Goal: Obtain resource: Obtain resource

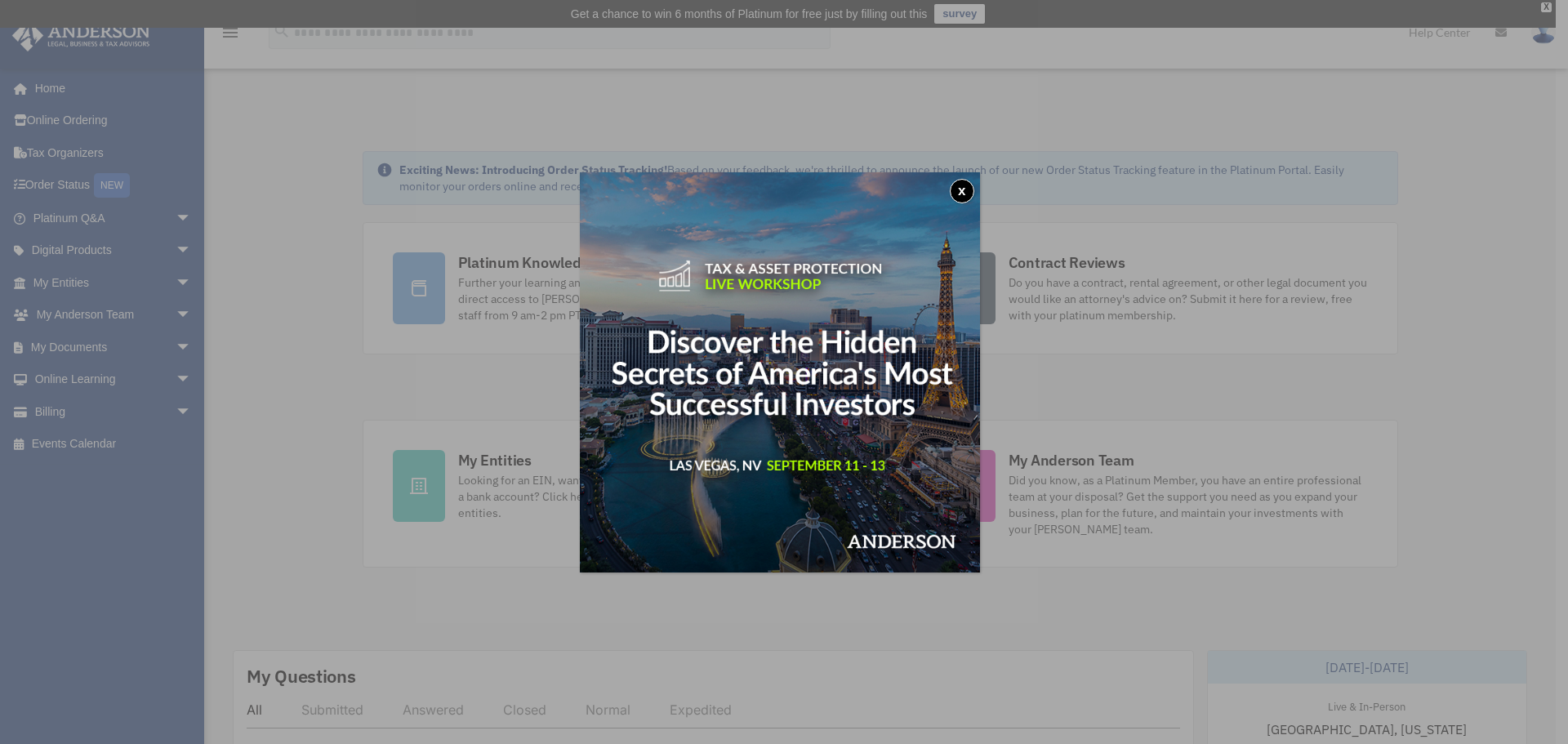
click at [963, 190] on button "x" at bounding box center [961, 191] width 24 height 24
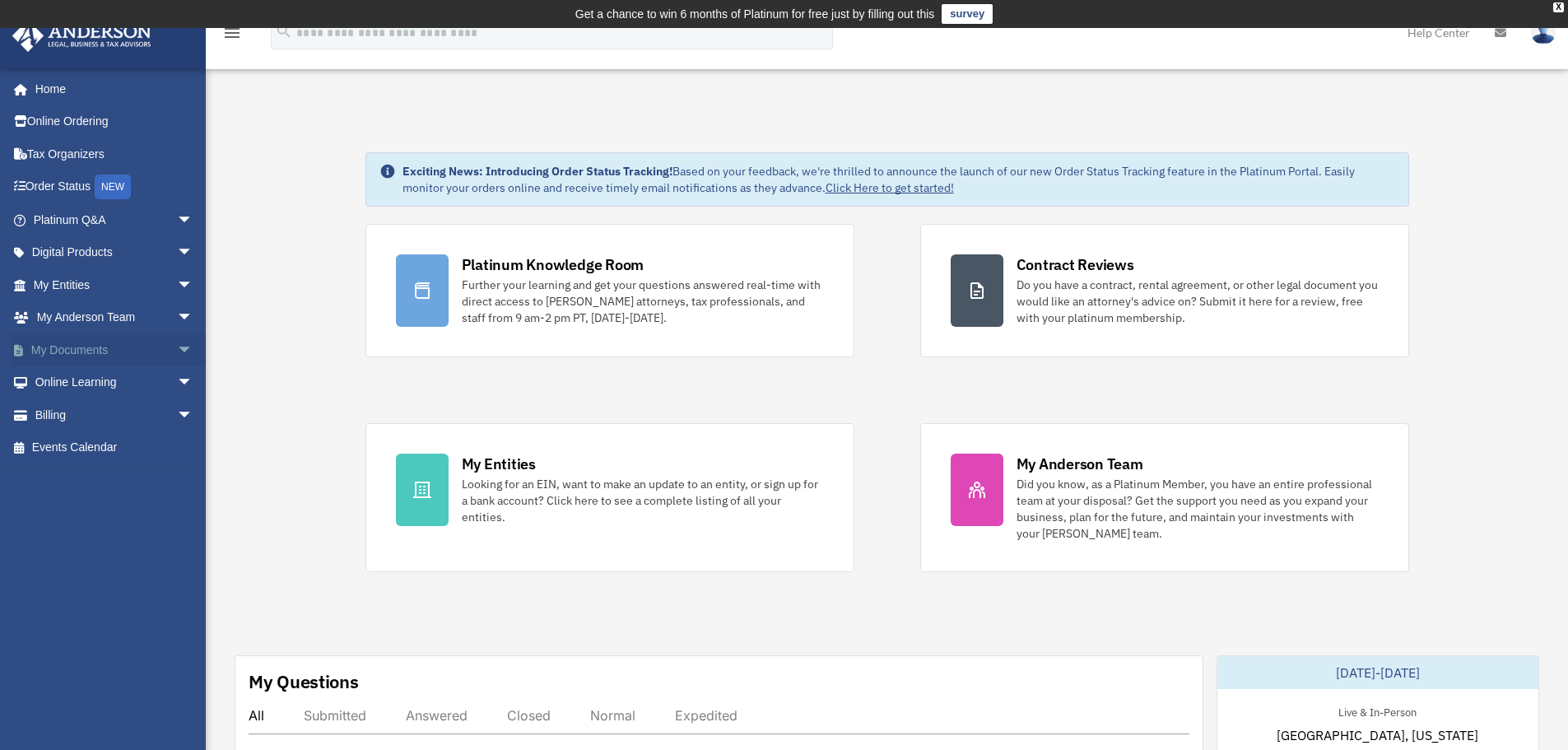
click at [177, 348] on span "arrow_drop_down" at bounding box center [193, 350] width 33 height 34
click at [116, 441] on link "Forms Library" at bounding box center [120, 448] width 195 height 33
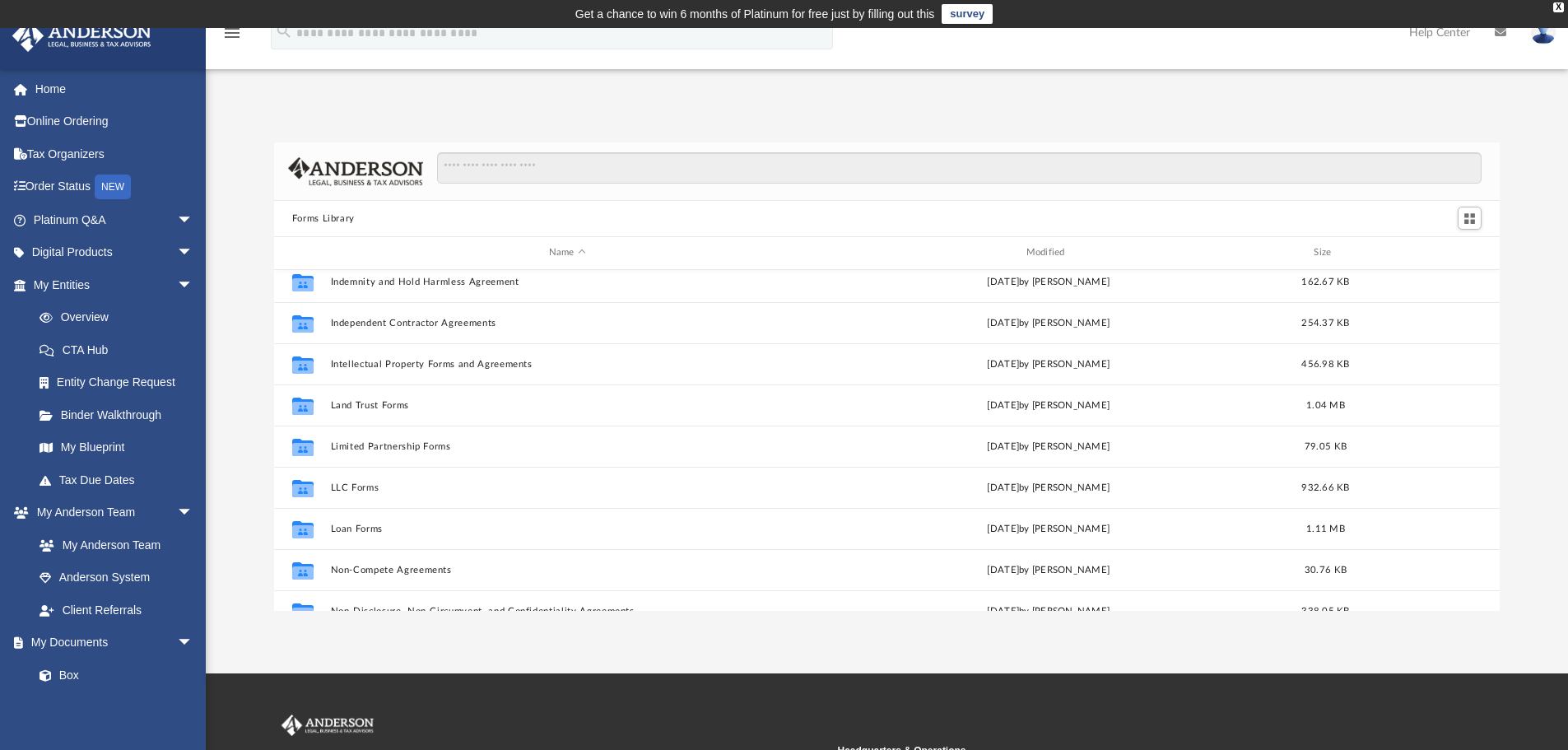
scroll to position [659, 0]
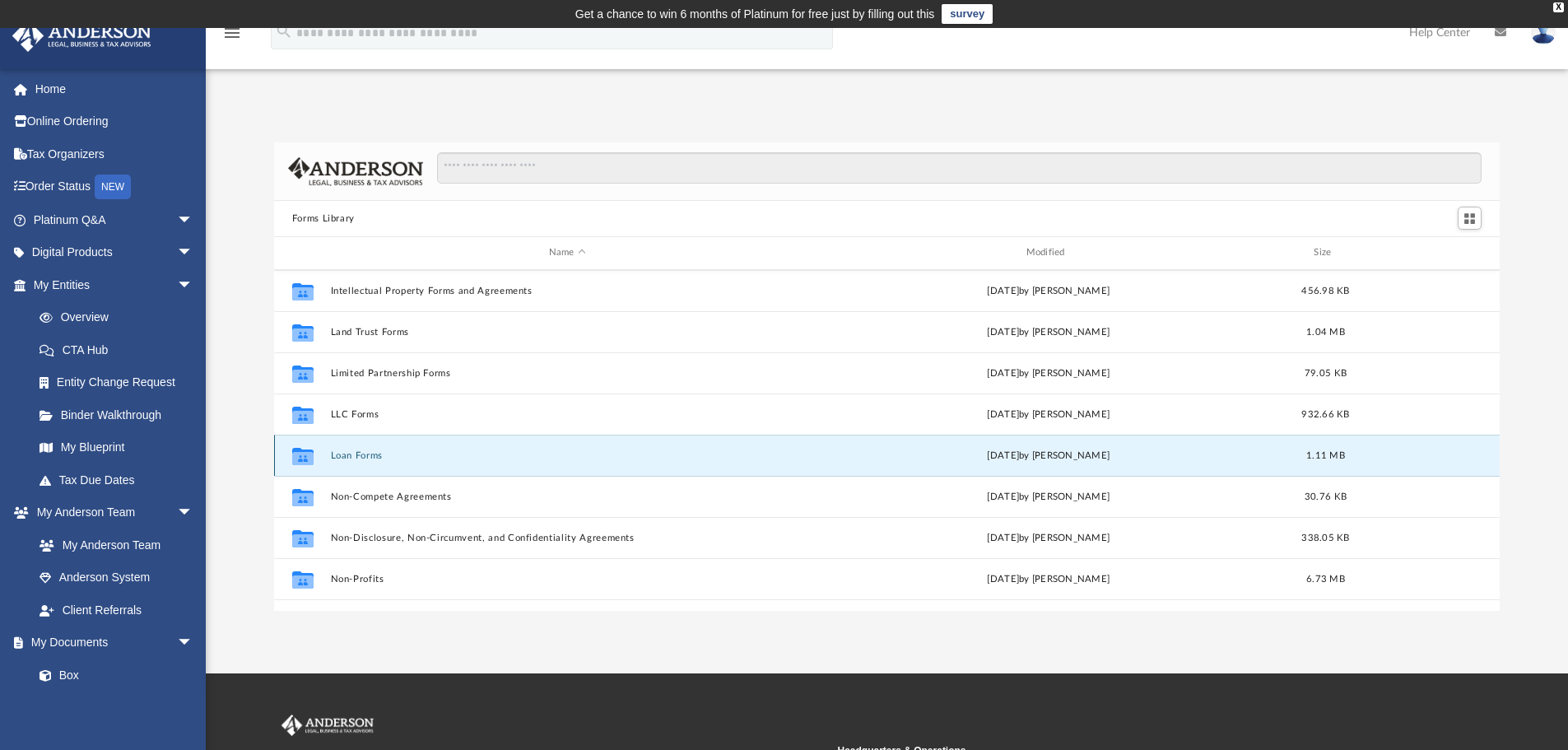
click at [348, 455] on button "Loan Forms" at bounding box center [567, 456] width 474 height 11
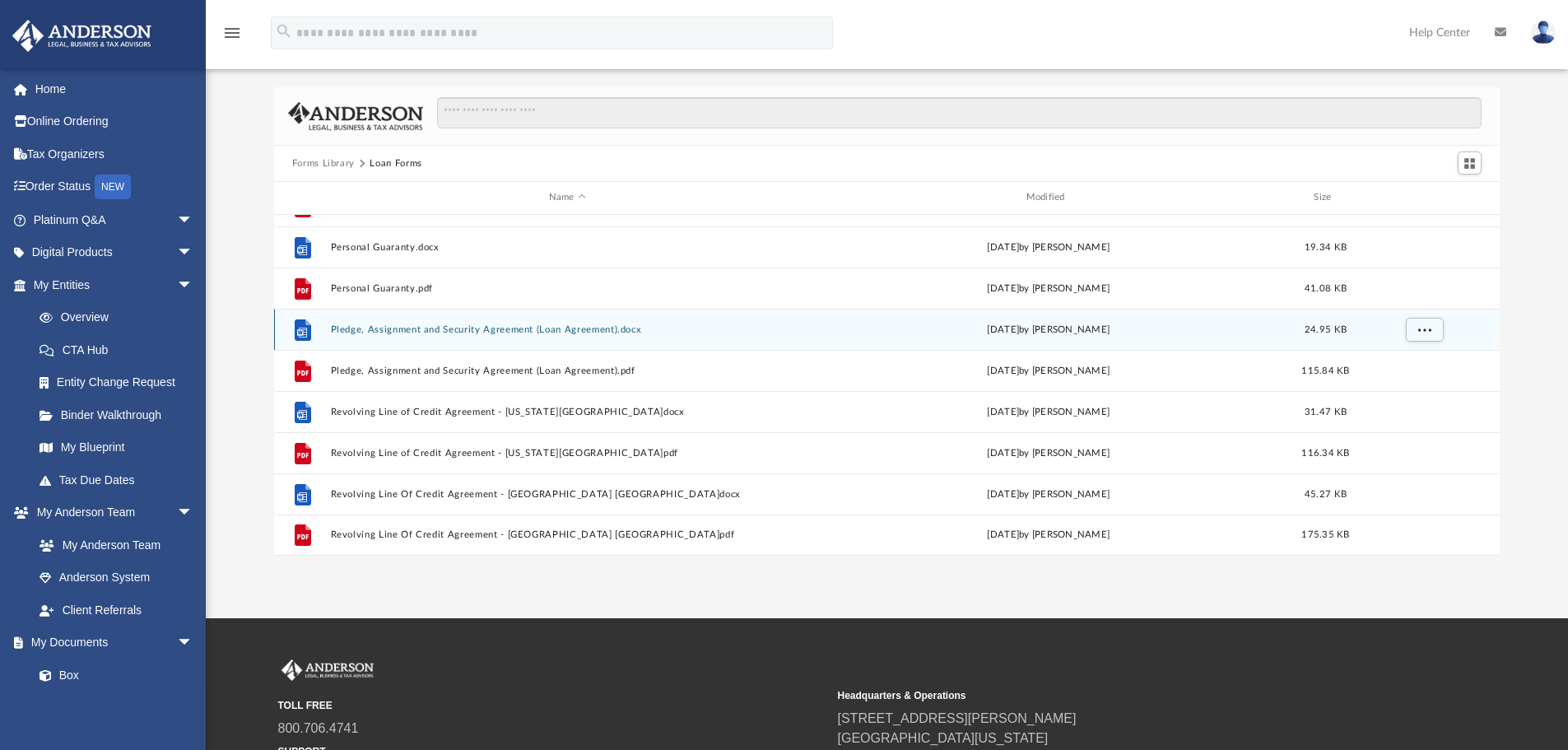
scroll to position [54, 0]
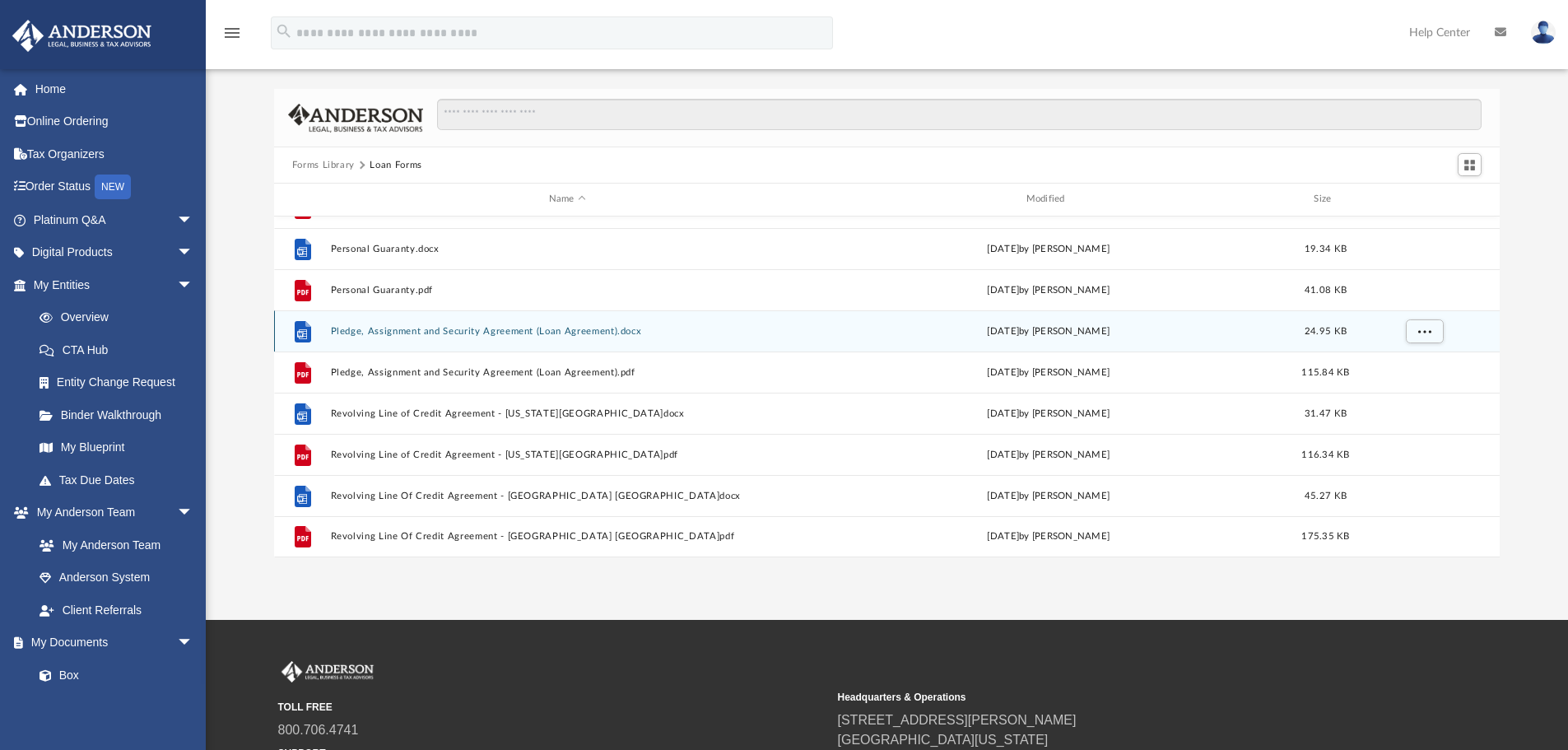
click at [413, 332] on button "Pledge, Assignment and Security Agreement (Loan Agreement).docx" at bounding box center [567, 331] width 474 height 11
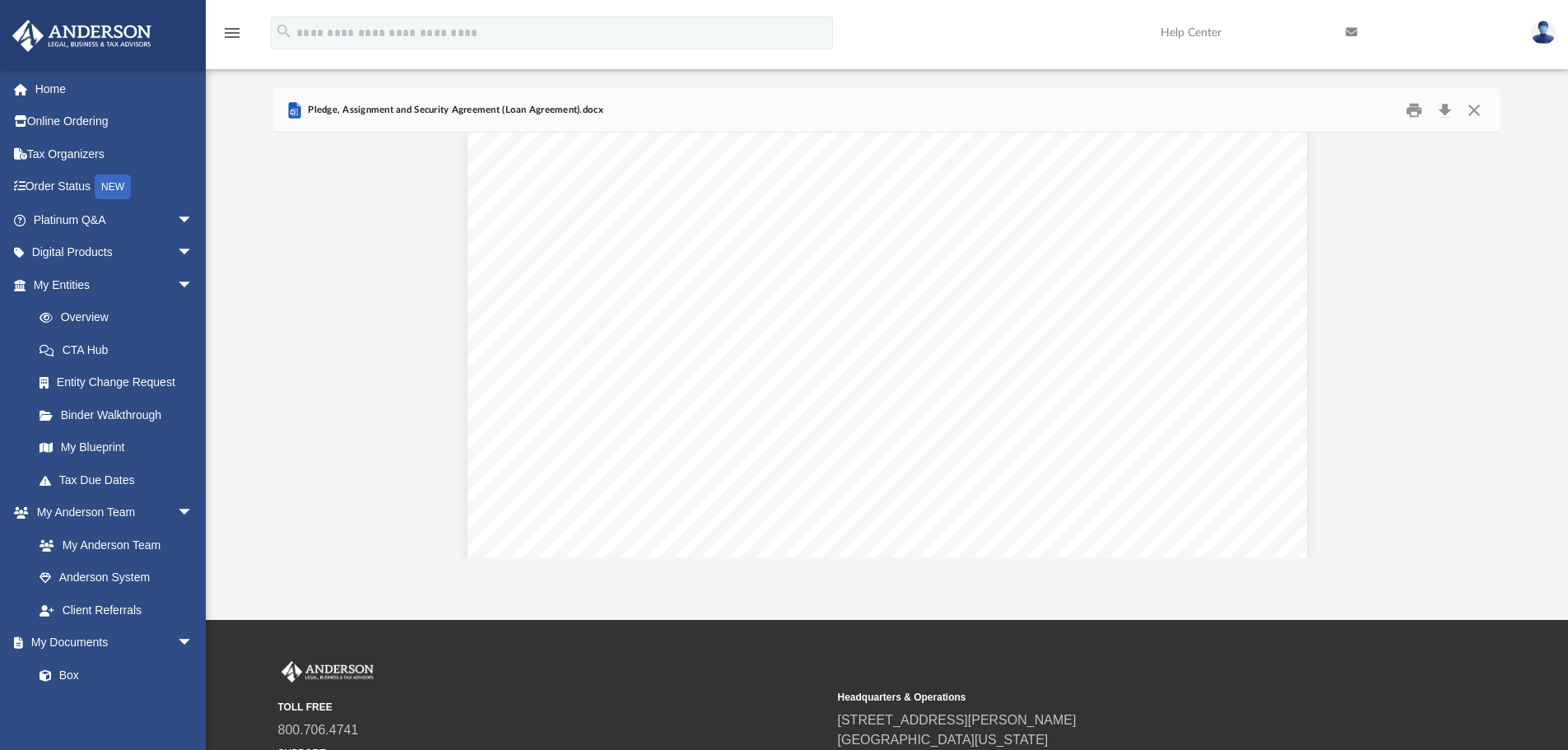
scroll to position [12914, 0]
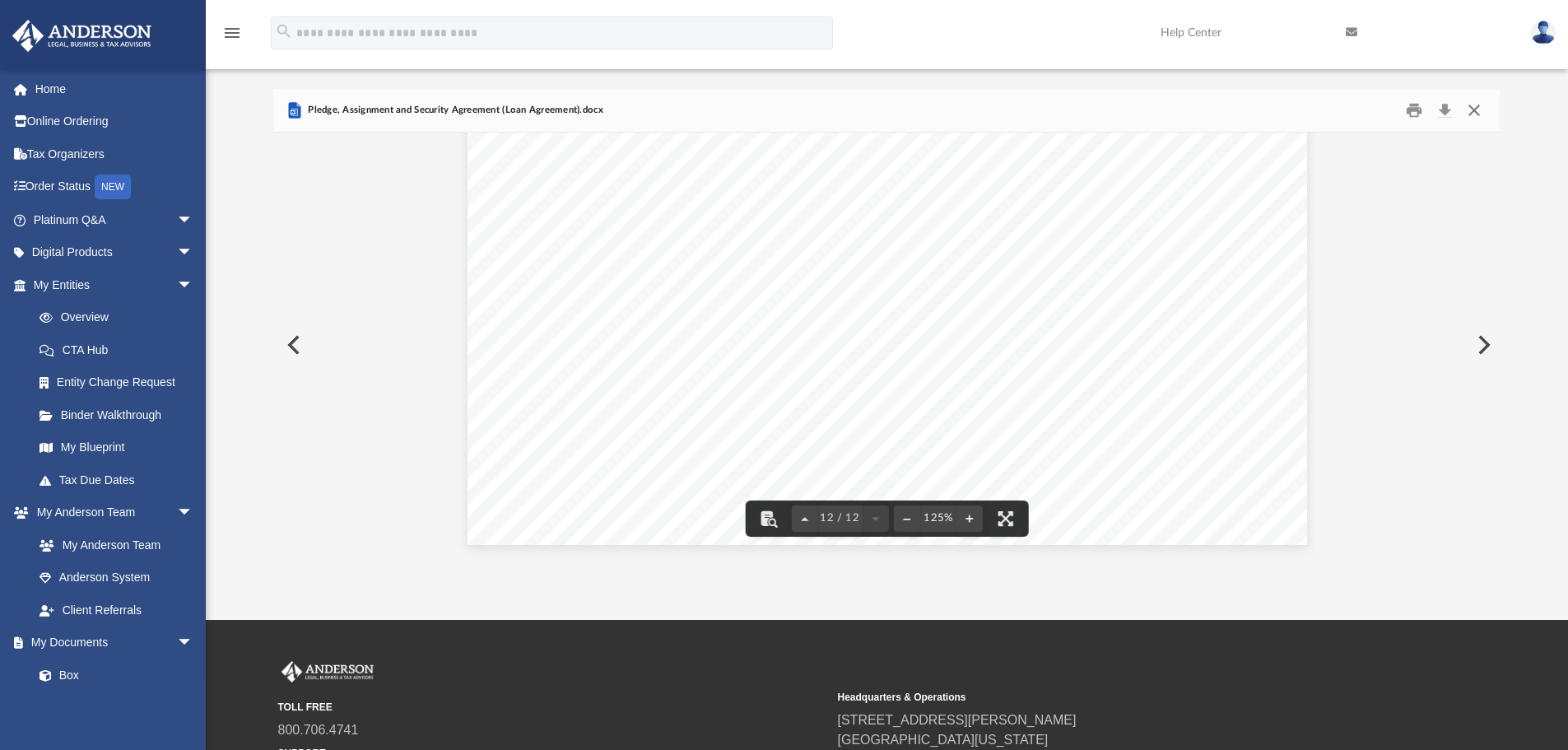
click at [1472, 107] on button "Close" at bounding box center [1474, 111] width 30 height 25
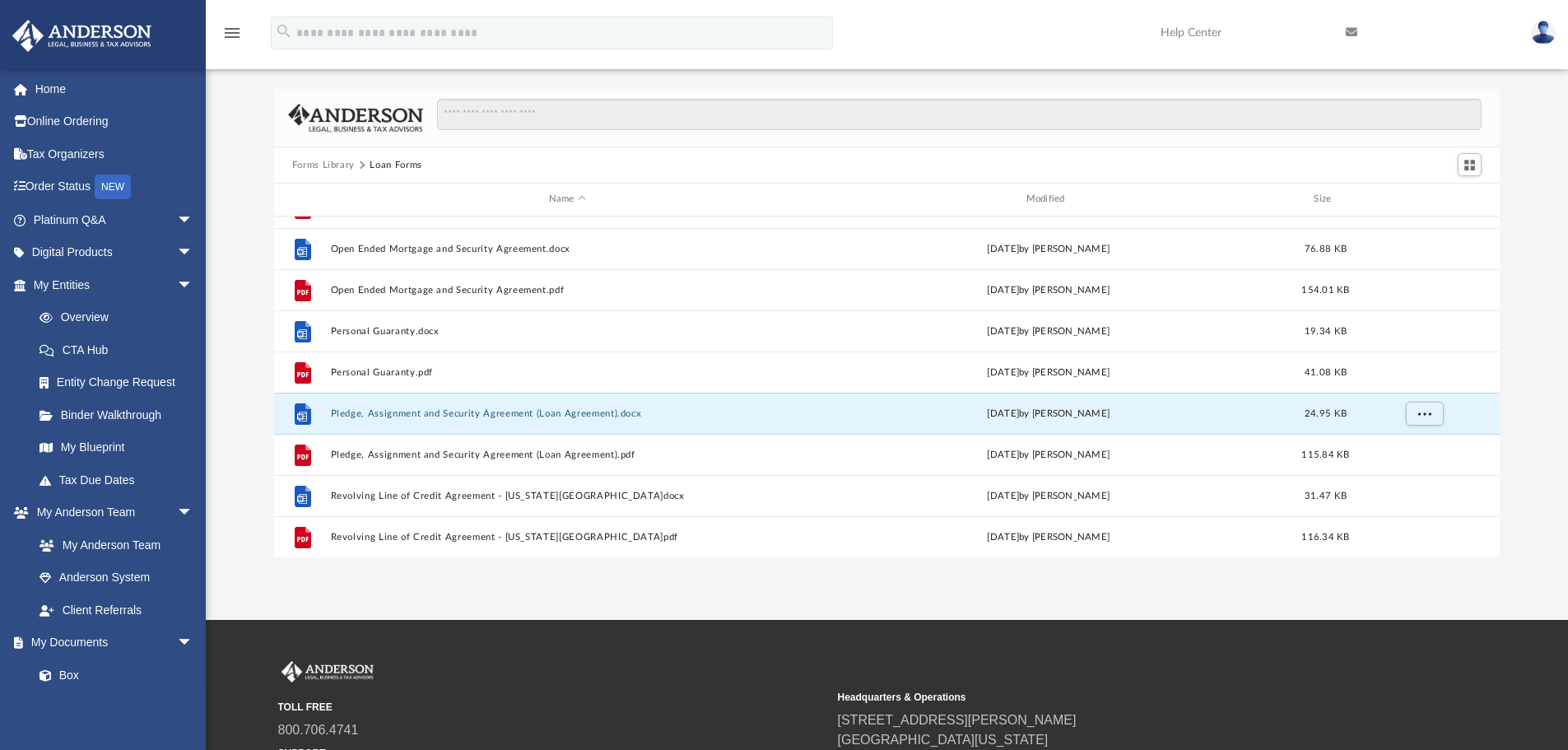
scroll to position [30, 0]
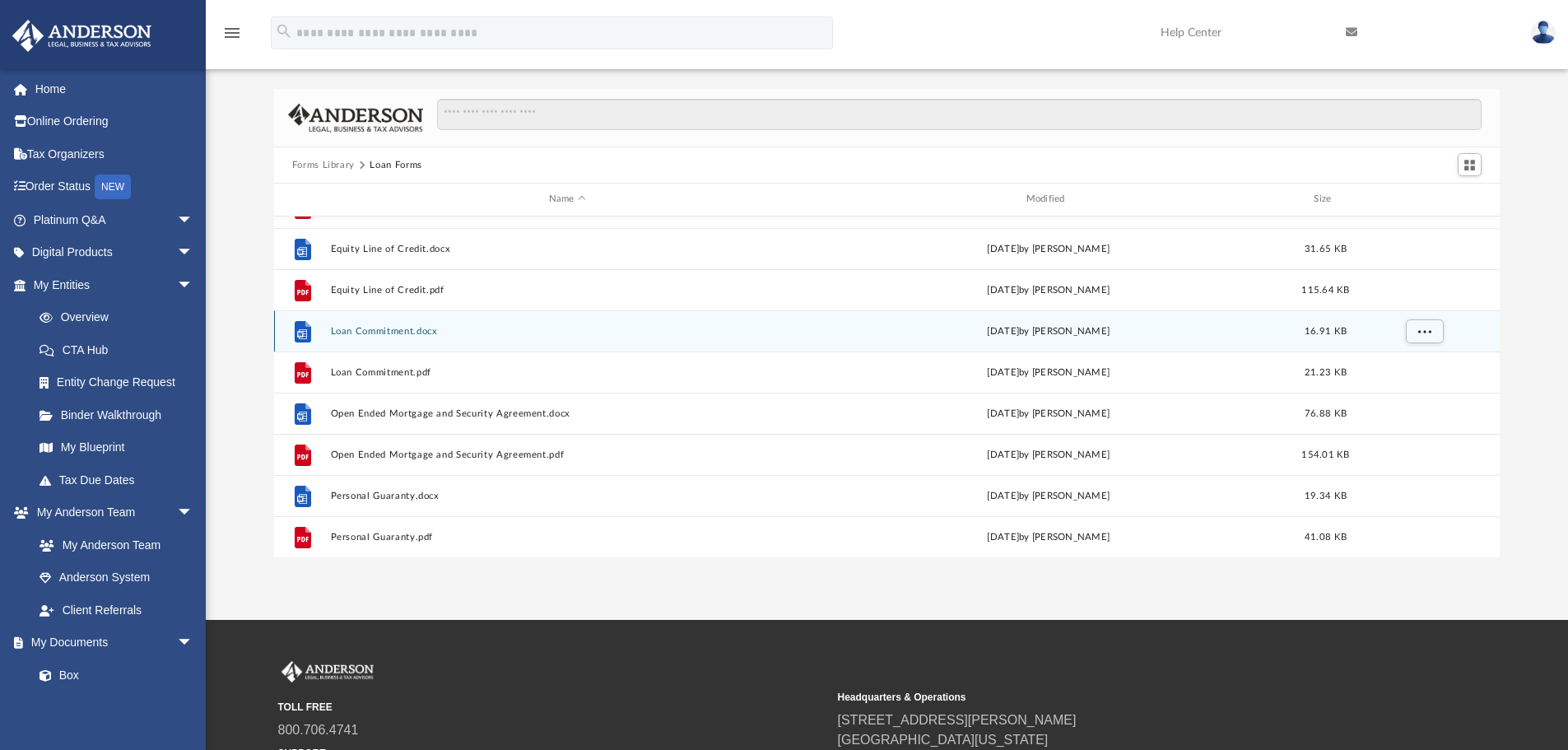
click at [389, 332] on button "Loan Commitment.docx" at bounding box center [567, 331] width 474 height 11
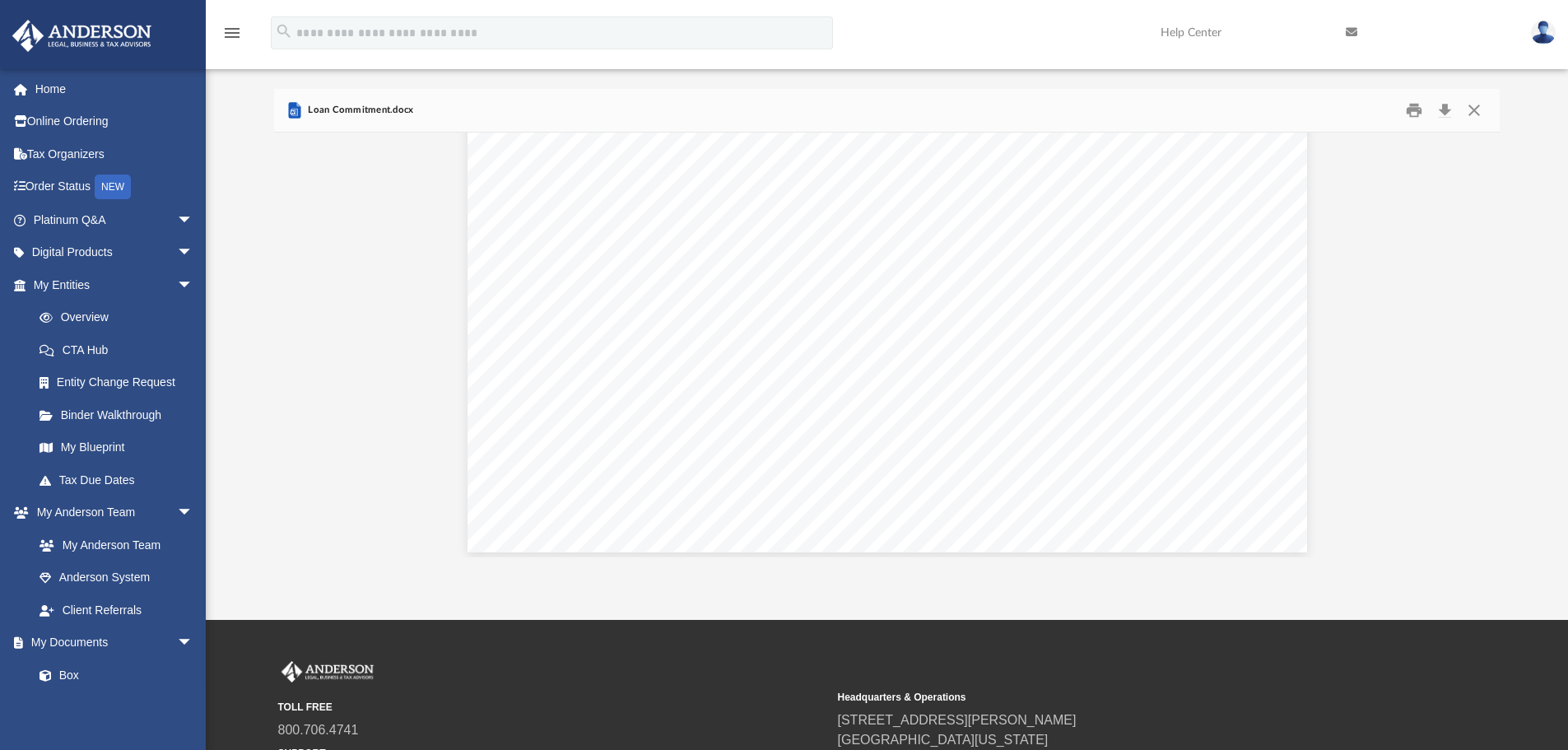
scroll to position [1799, 0]
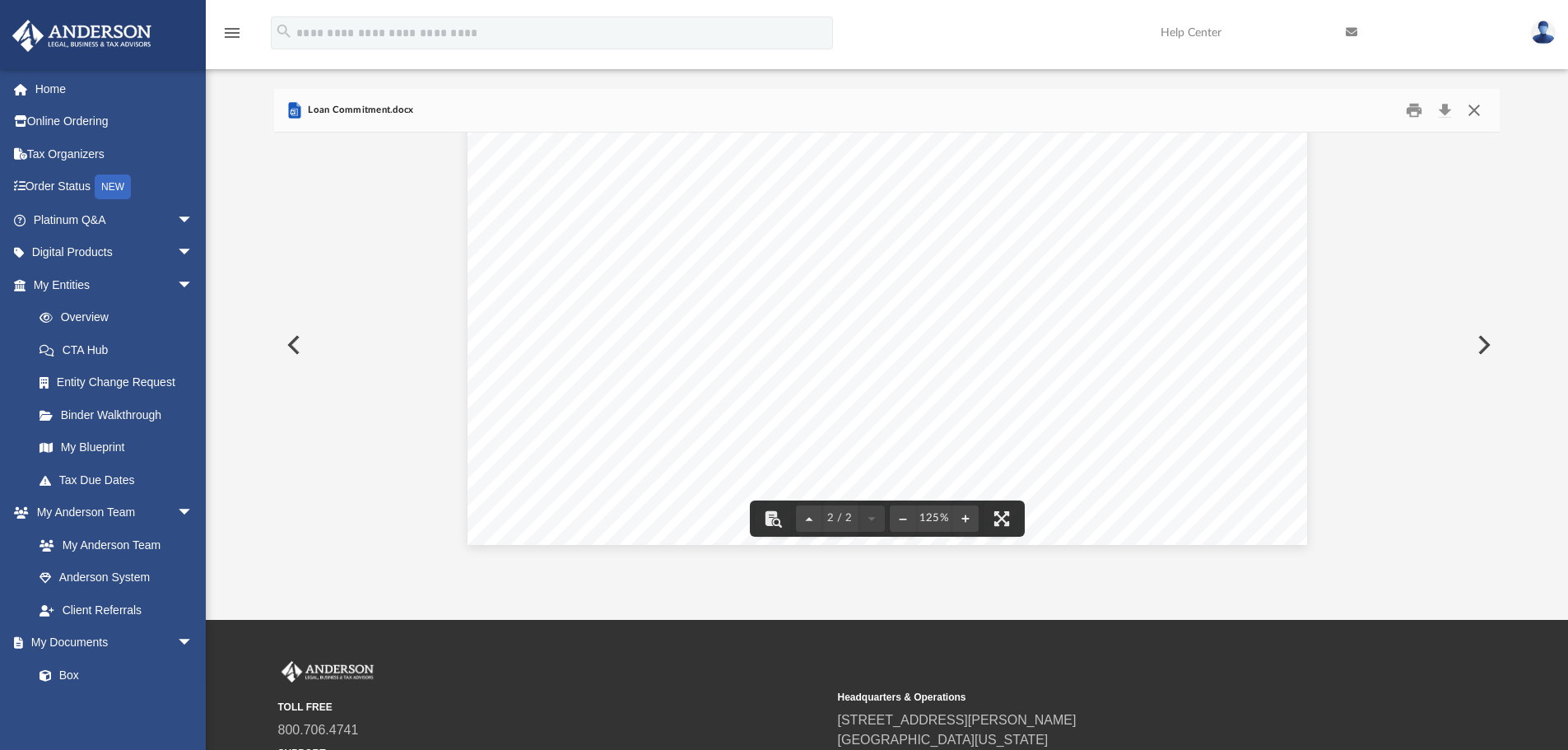
click at [1471, 109] on button "Close" at bounding box center [1474, 111] width 30 height 25
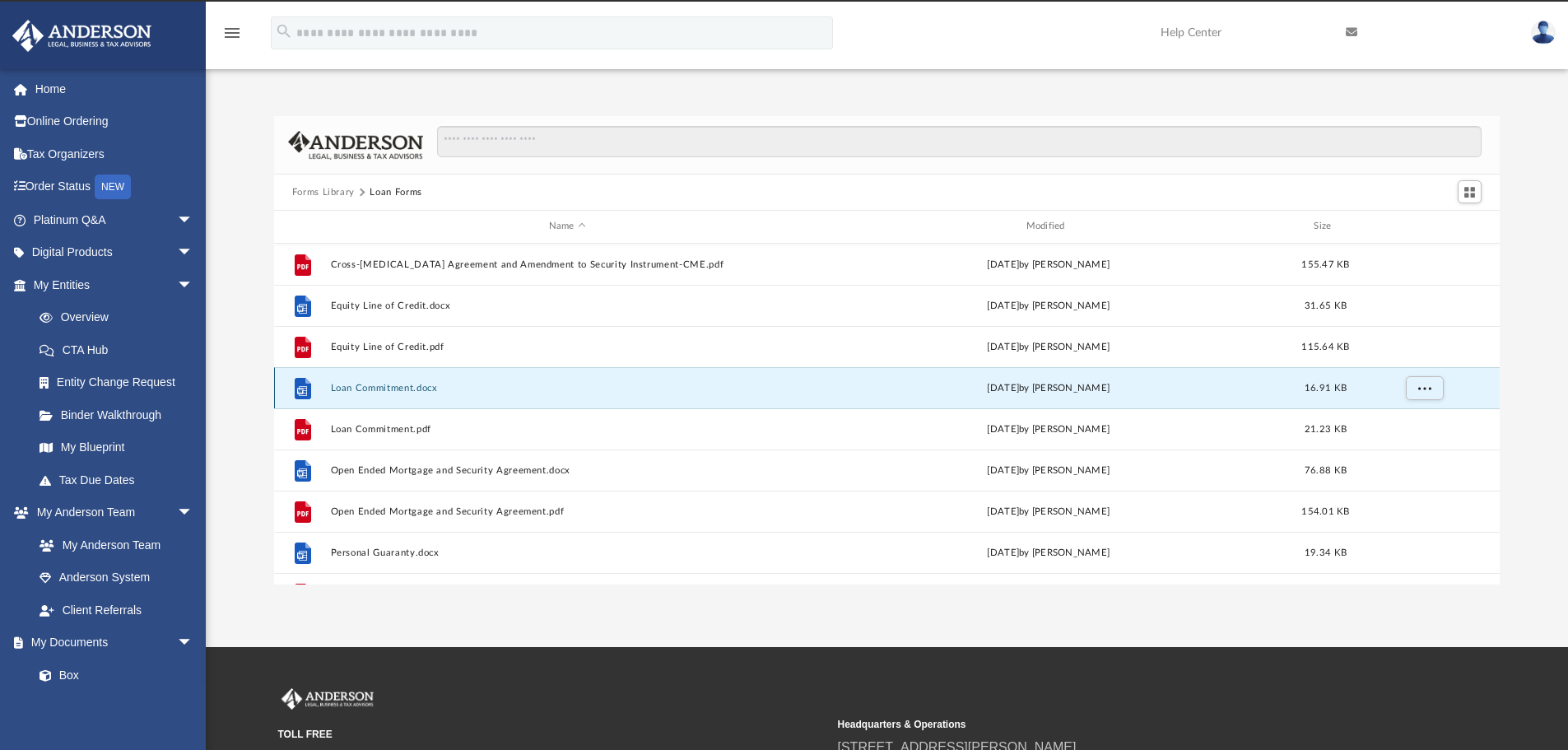
scroll to position [0, 0]
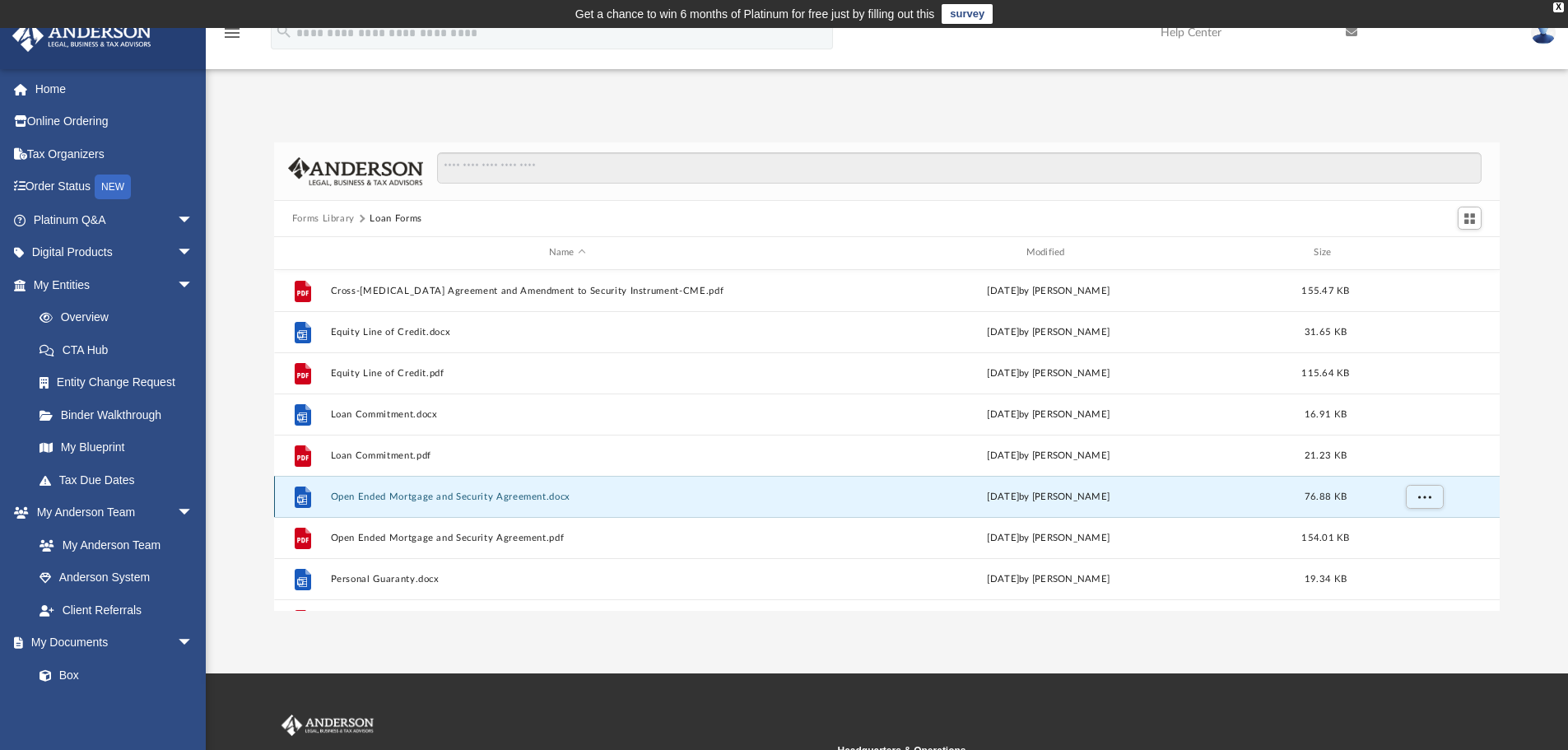
click at [459, 492] on button "Open Ended Mortgage and Security Agreement.docx" at bounding box center [567, 497] width 474 height 11
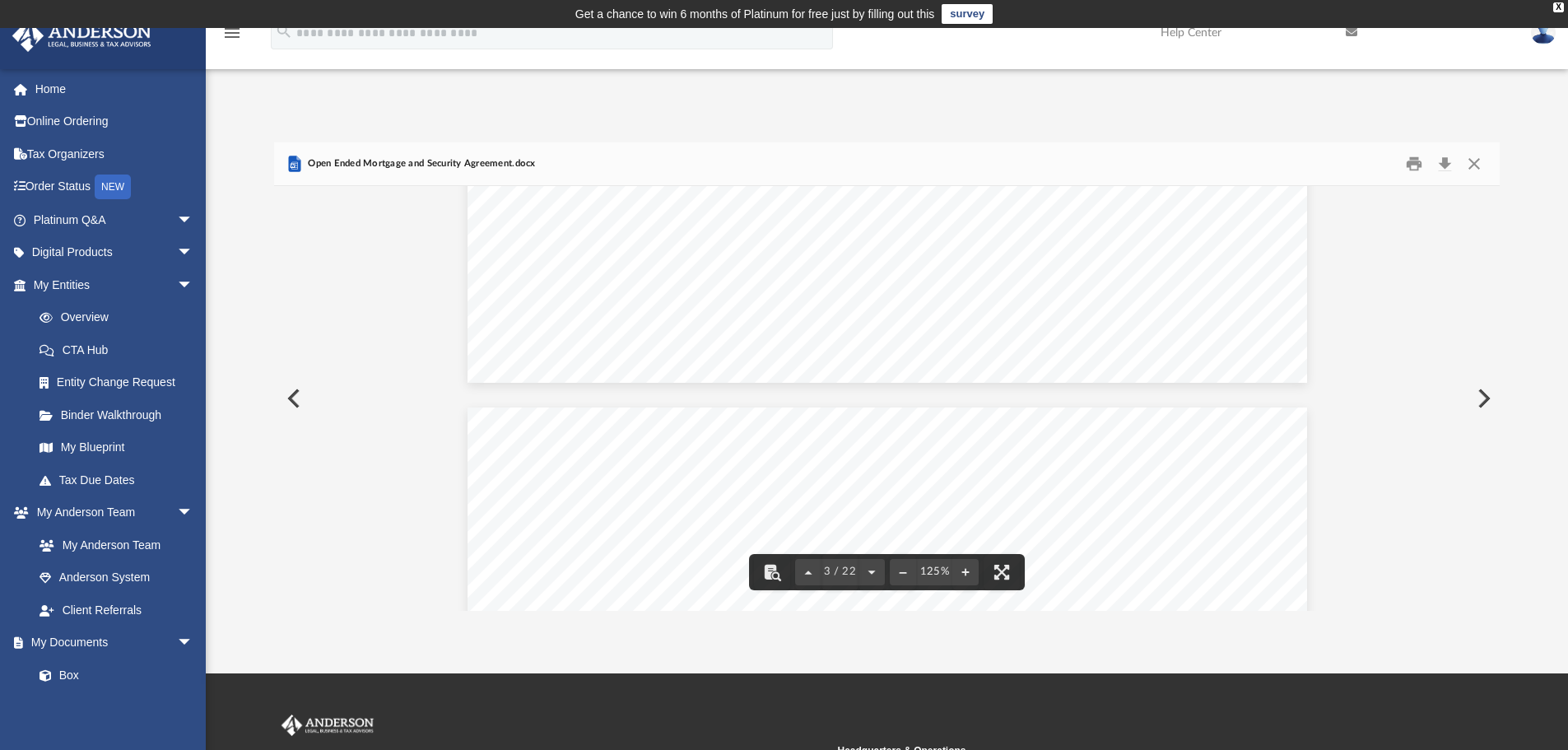
scroll to position [2058, 0]
click at [1479, 163] on button "Close" at bounding box center [1474, 164] width 30 height 25
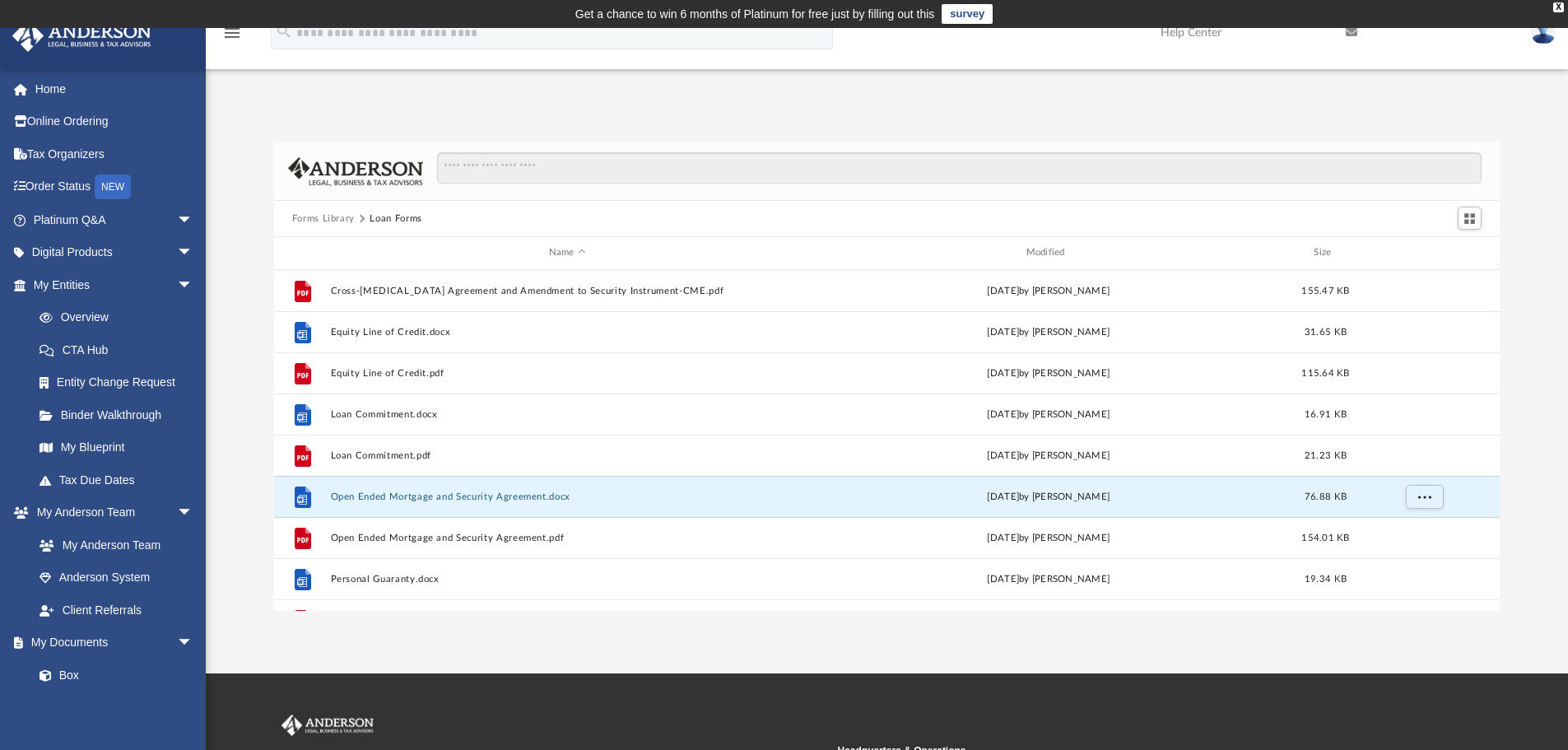
click at [326, 216] on button "Forms Library" at bounding box center [323, 218] width 63 height 15
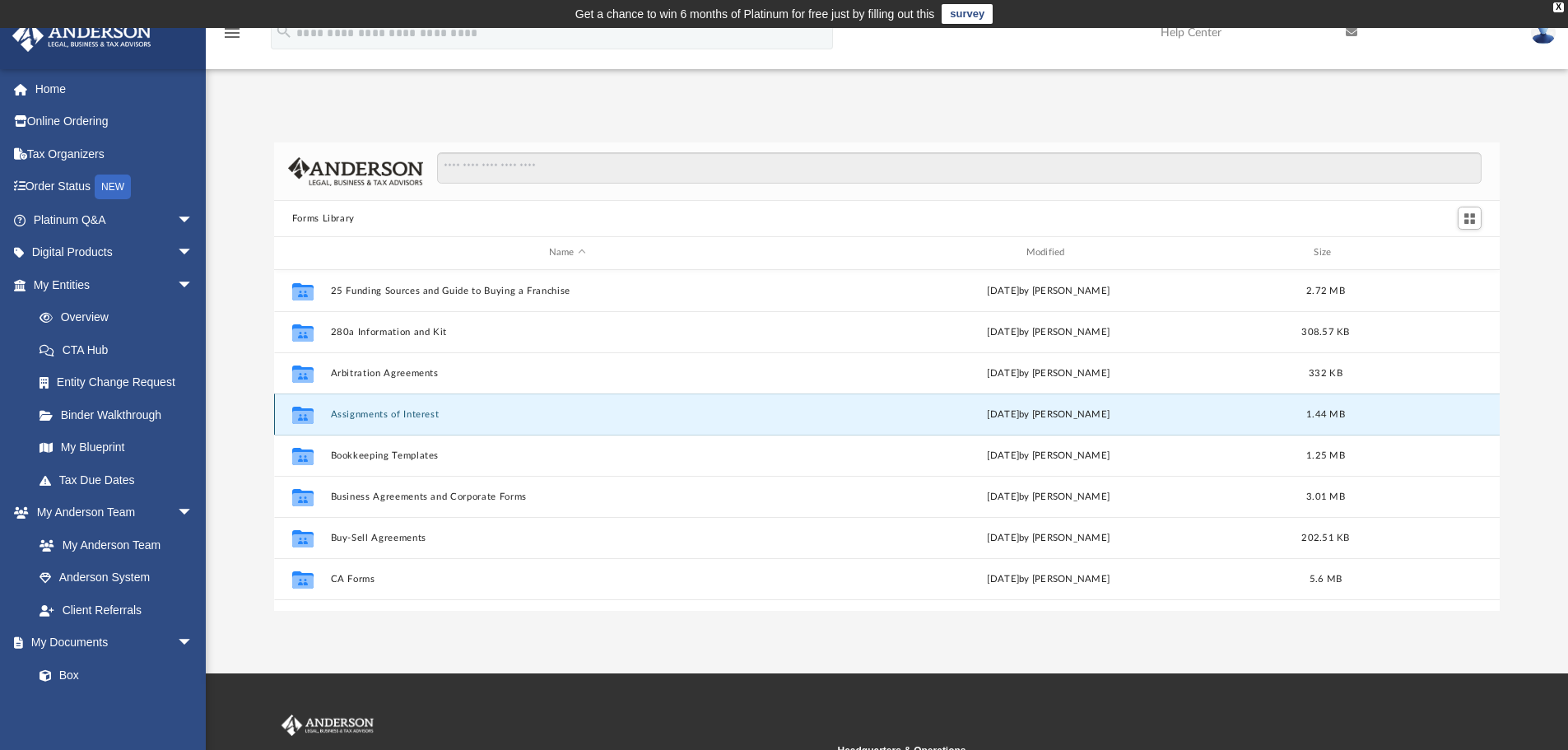
click at [403, 414] on button "Assignments of Interest" at bounding box center [567, 415] width 474 height 11
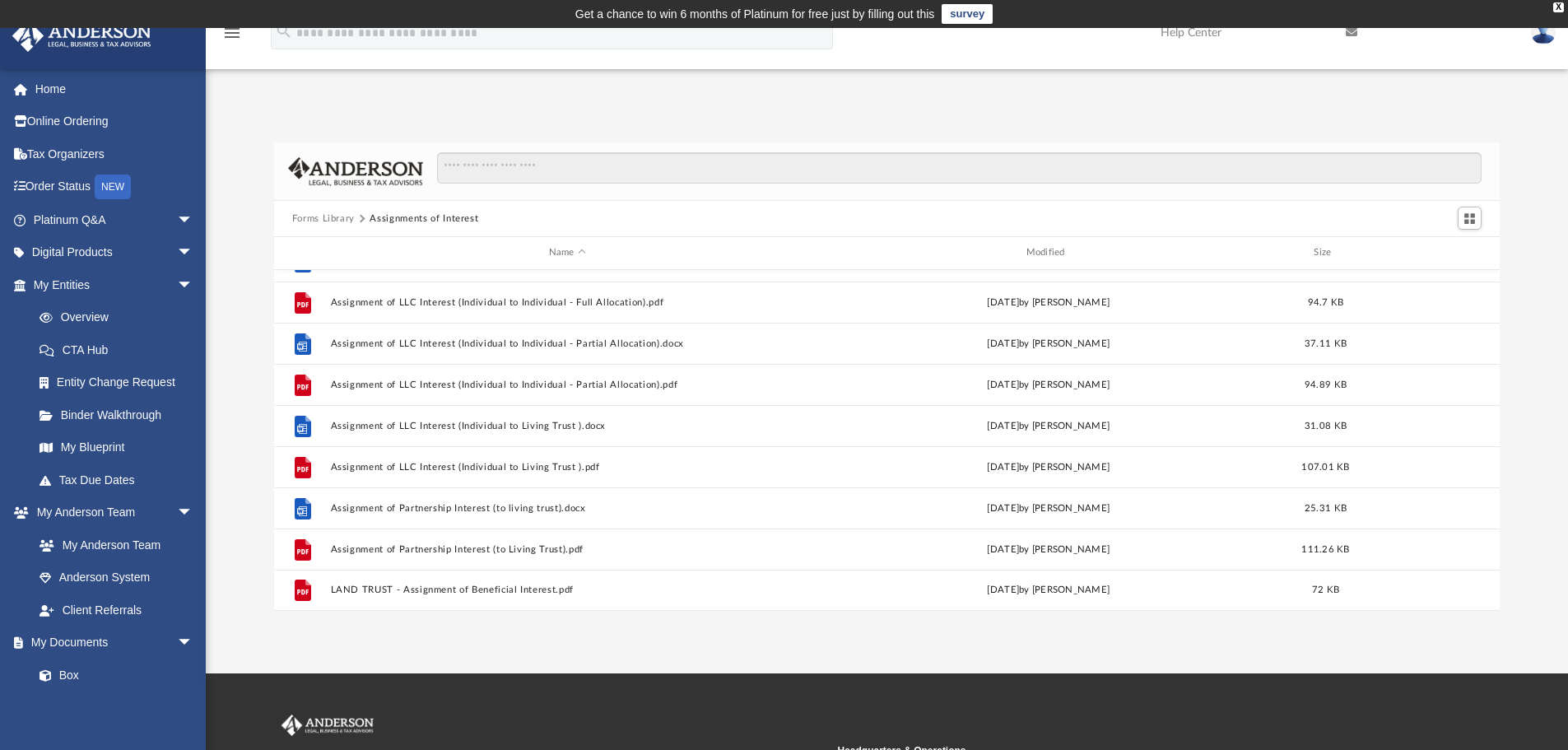
scroll to position [82, 0]
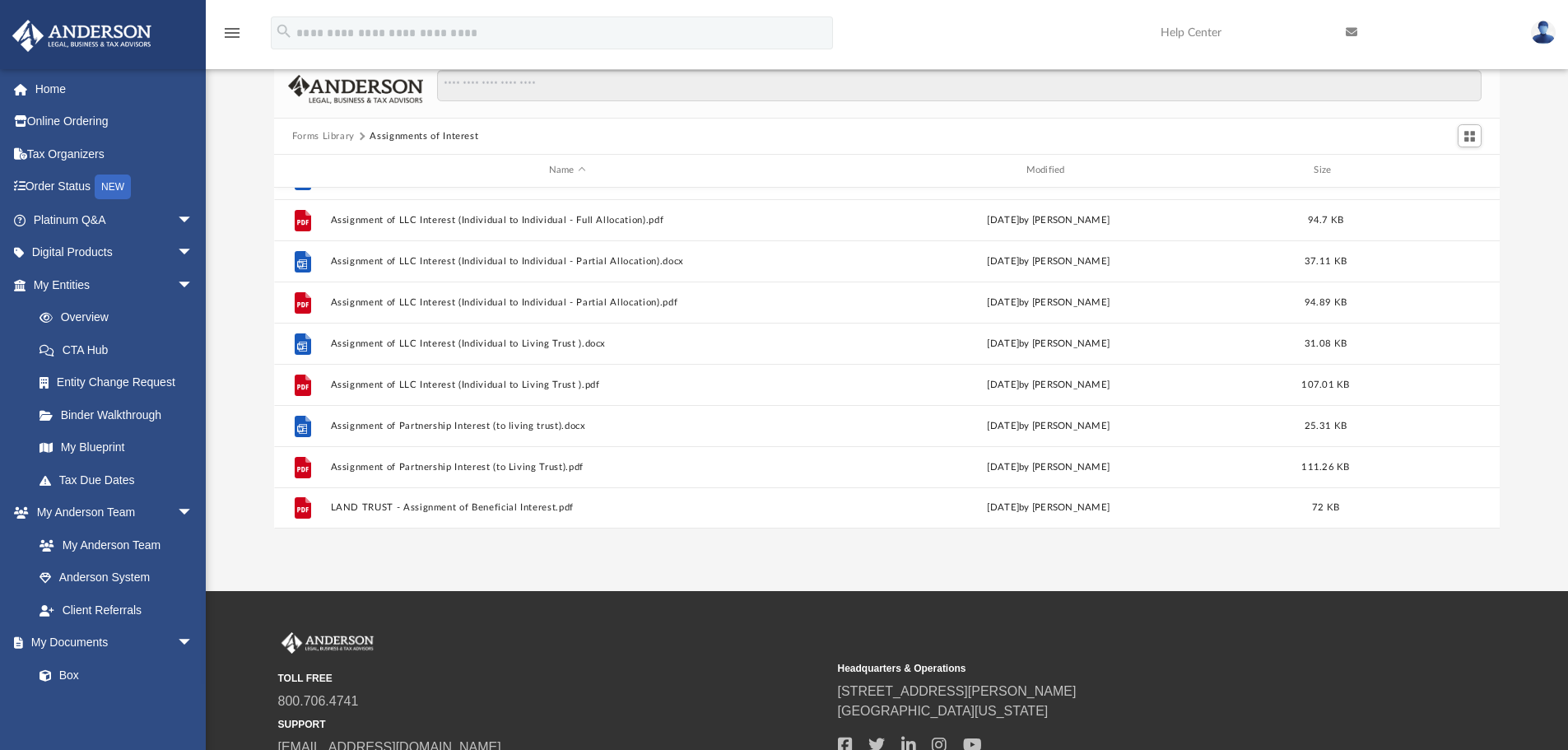
click at [329, 133] on button "Forms Library" at bounding box center [323, 137] width 63 height 15
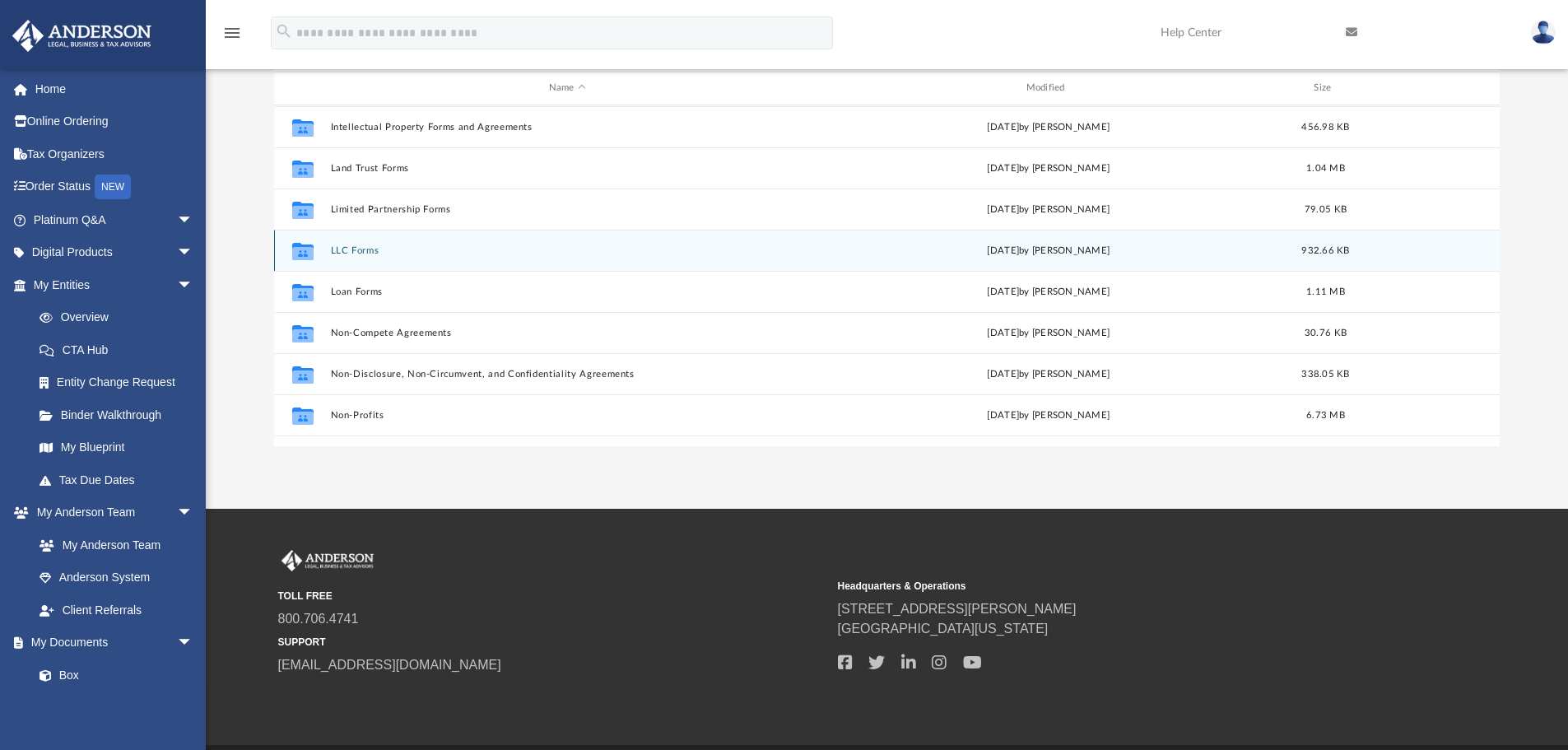
scroll to position [659, 0]
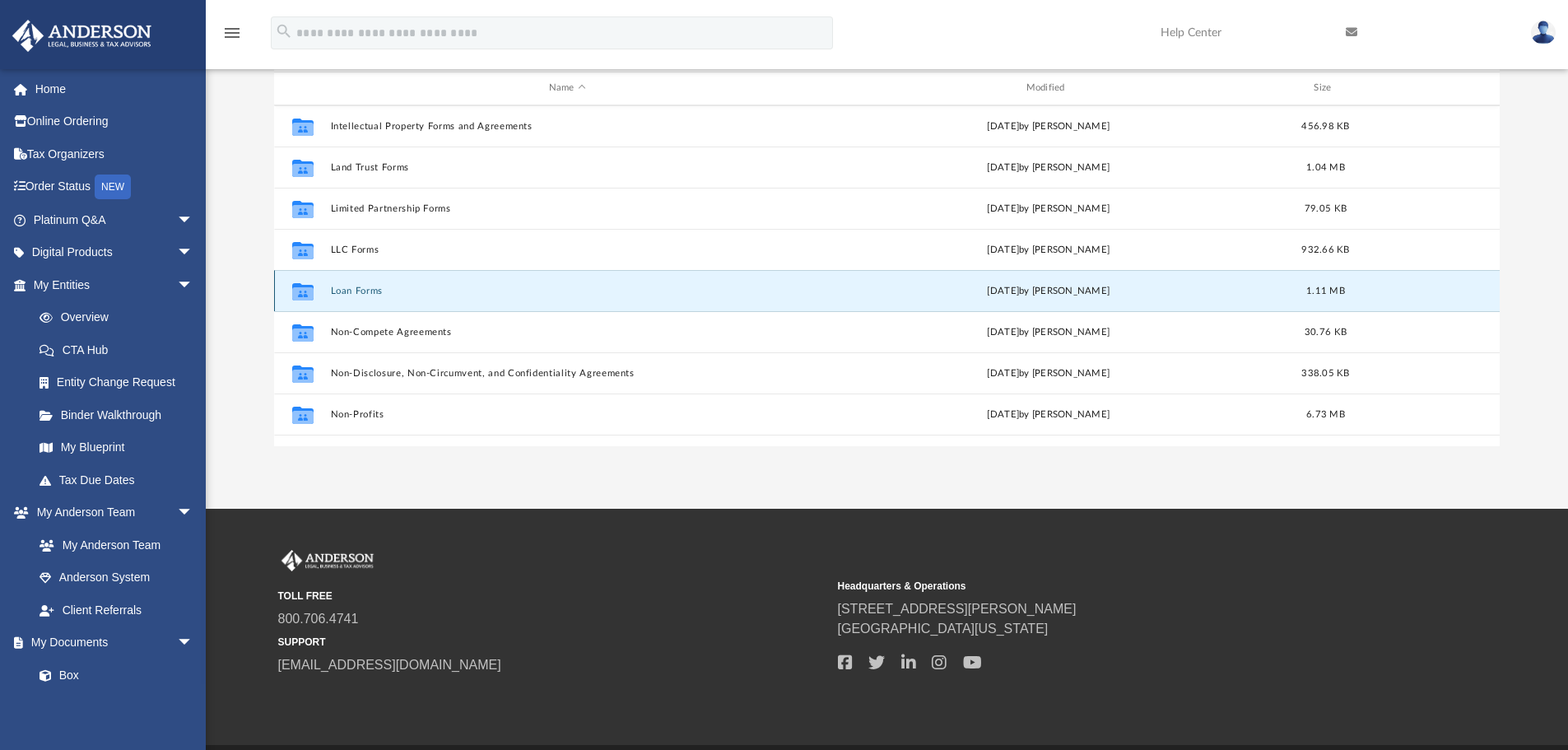
click at [349, 289] on button "Loan Forms" at bounding box center [567, 291] width 474 height 11
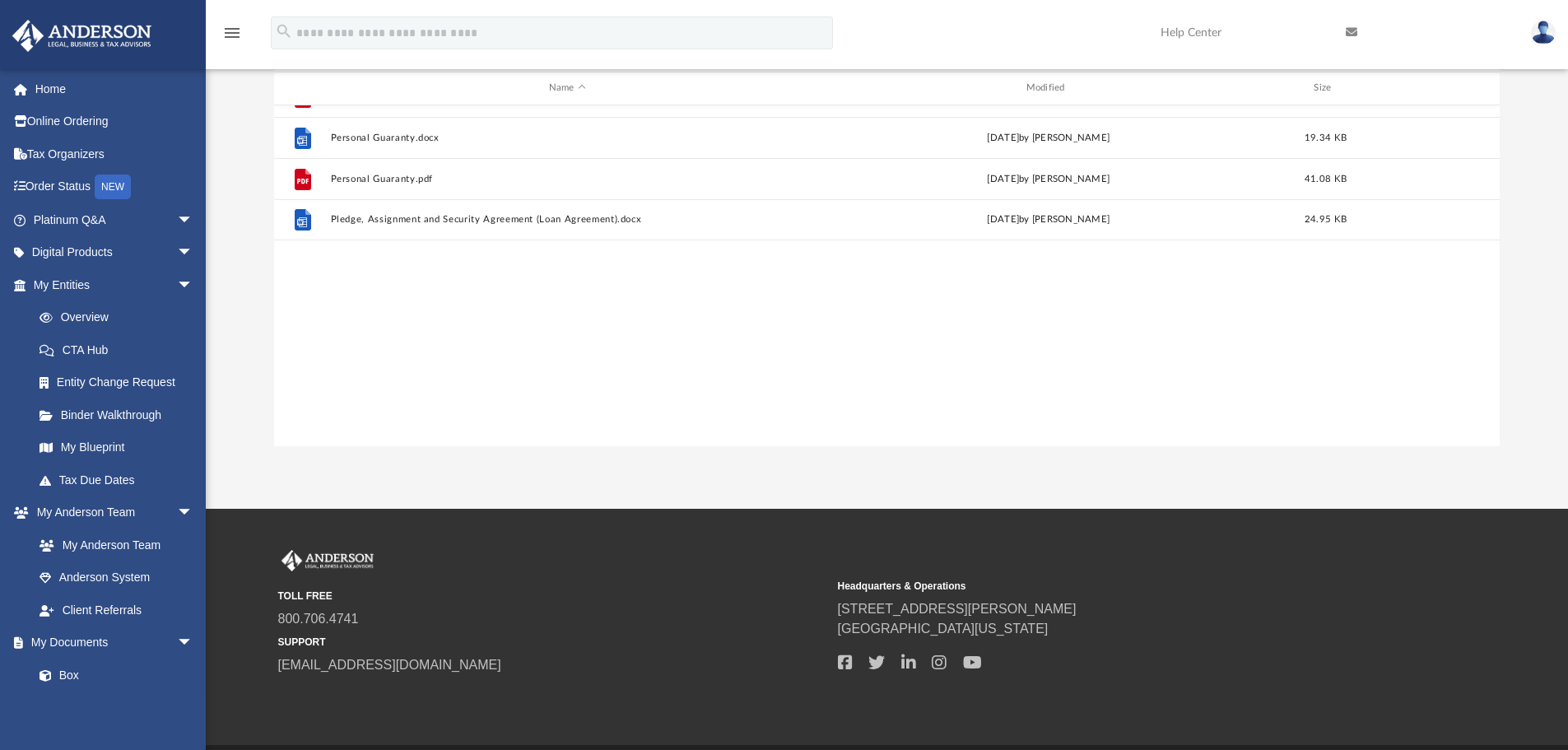
scroll to position [0, 0]
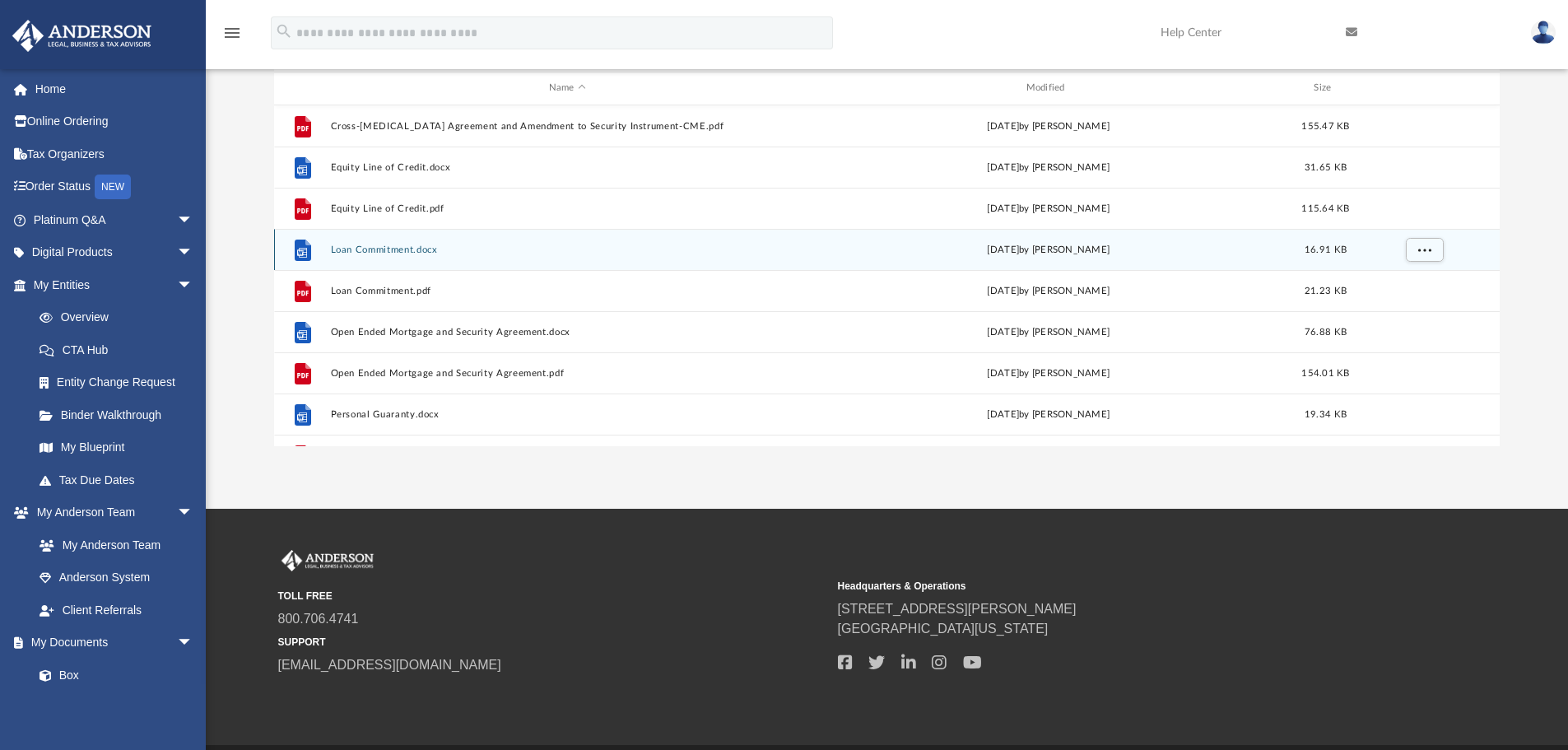
click at [401, 248] on button "Loan Commitment.docx" at bounding box center [567, 250] width 474 height 11
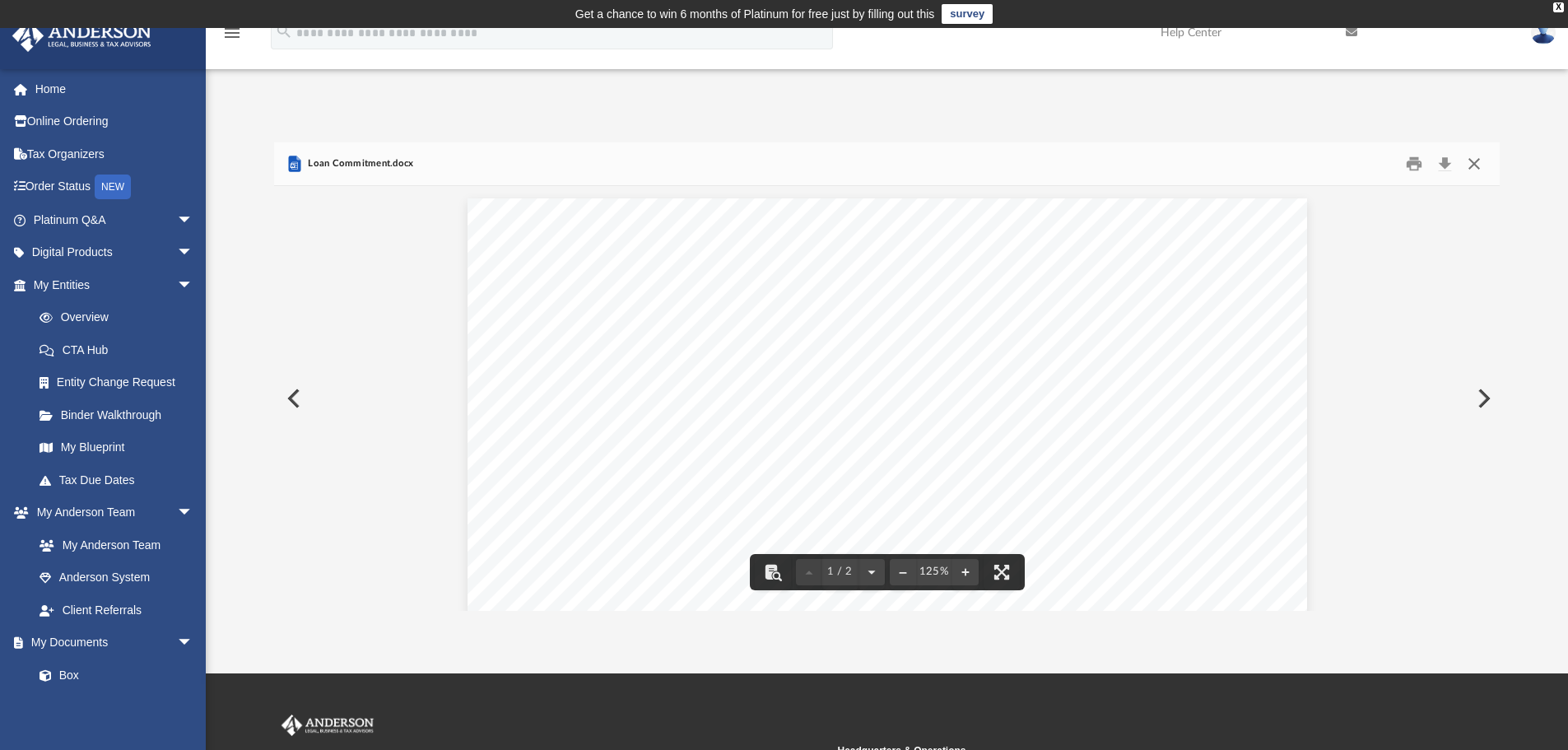
click at [1472, 163] on button "Close" at bounding box center [1474, 164] width 30 height 25
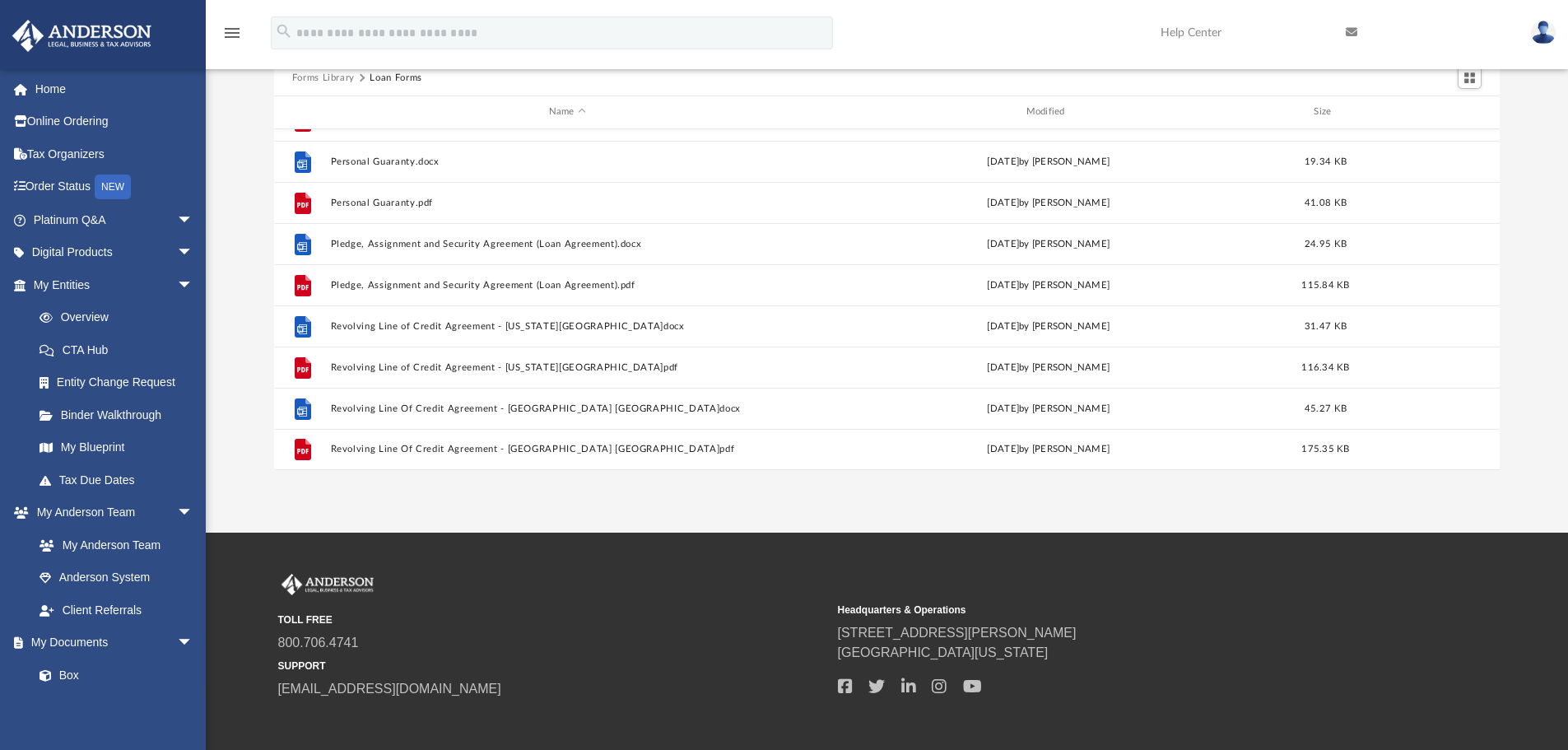
scroll to position [165, 0]
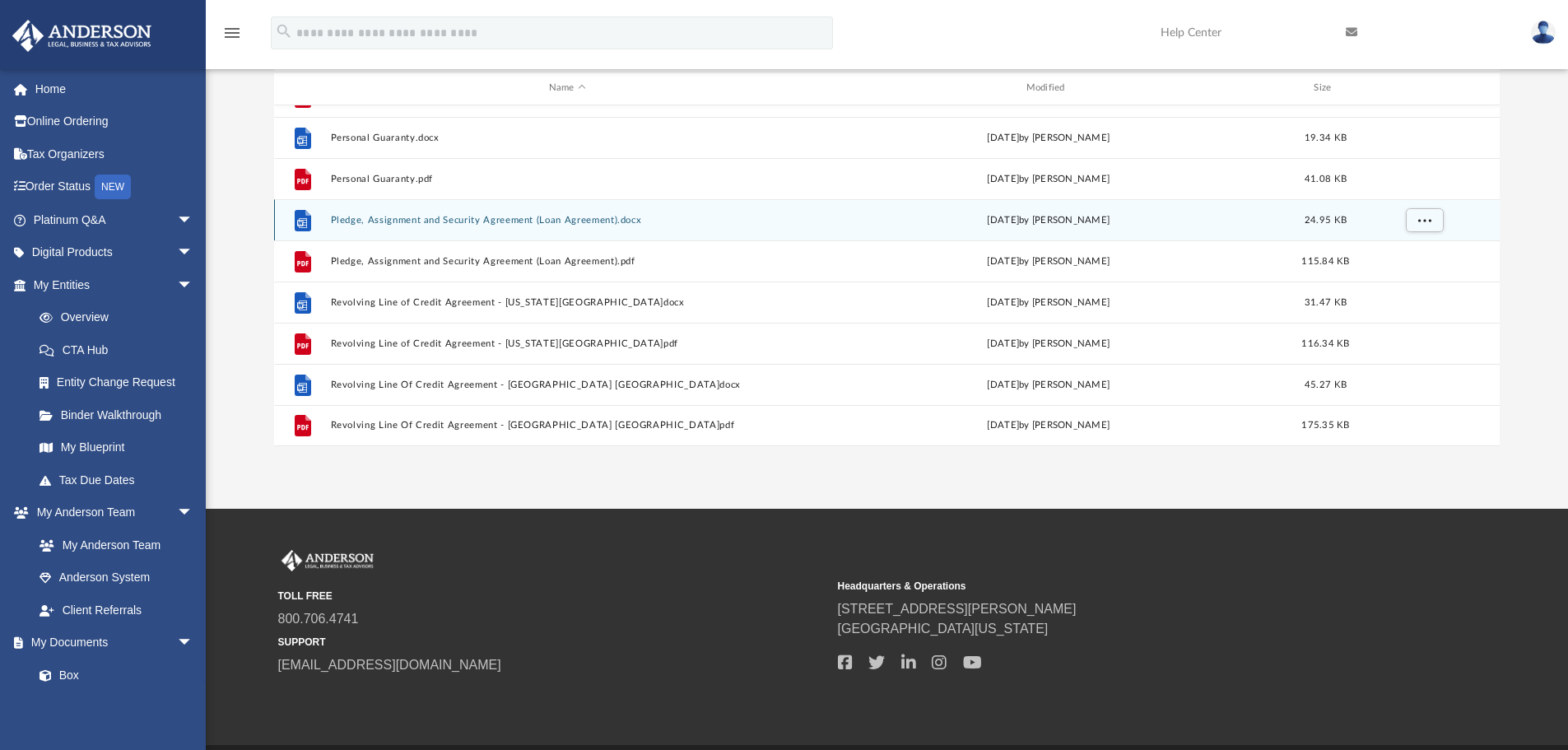
click at [443, 224] on button "Pledge, Assignment and Security Agreement (Loan Agreement).docx" at bounding box center [567, 220] width 474 height 11
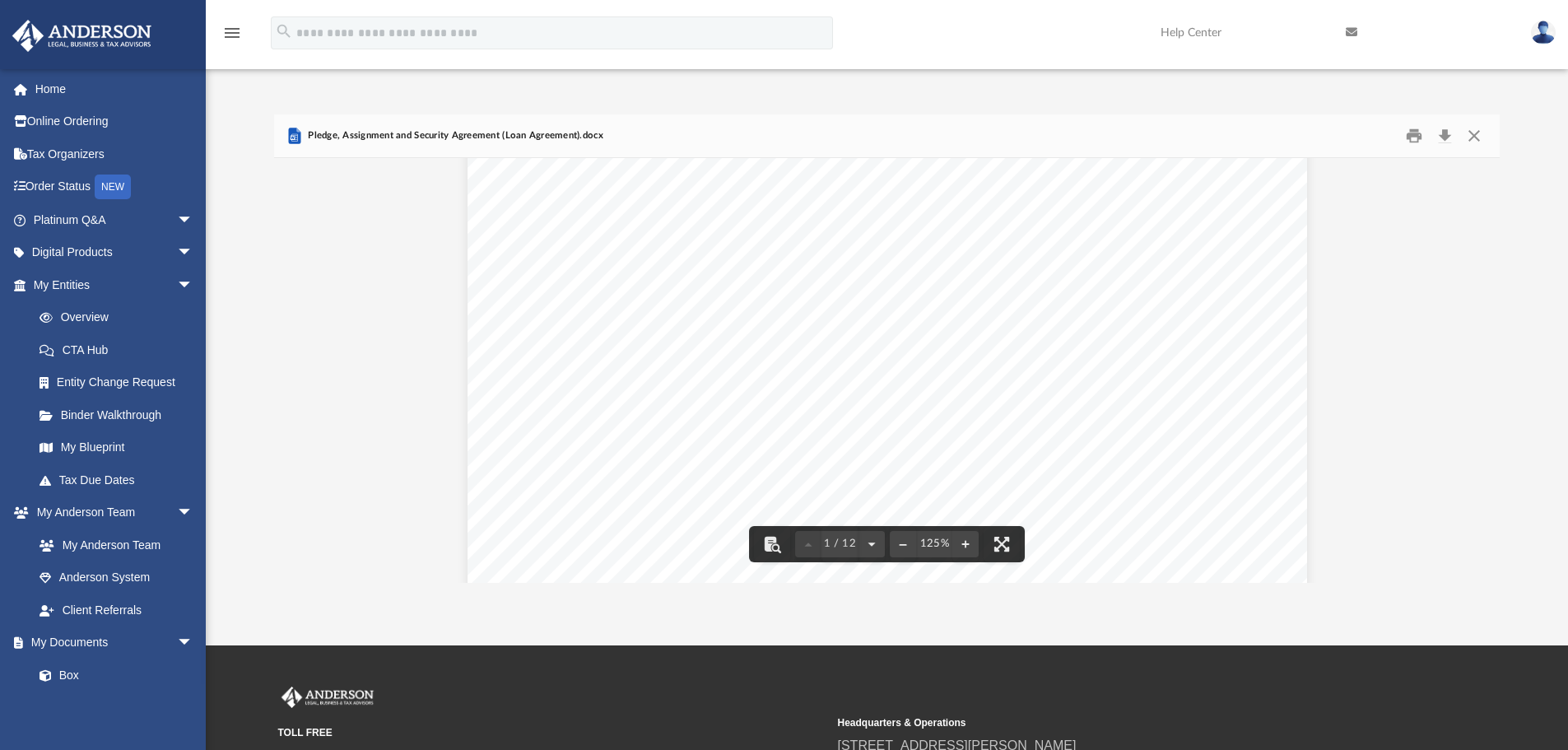
scroll to position [125, 0]
click at [1446, 136] on button "Download" at bounding box center [1444, 137] width 30 height 25
click at [1472, 132] on button "Close" at bounding box center [1474, 137] width 30 height 25
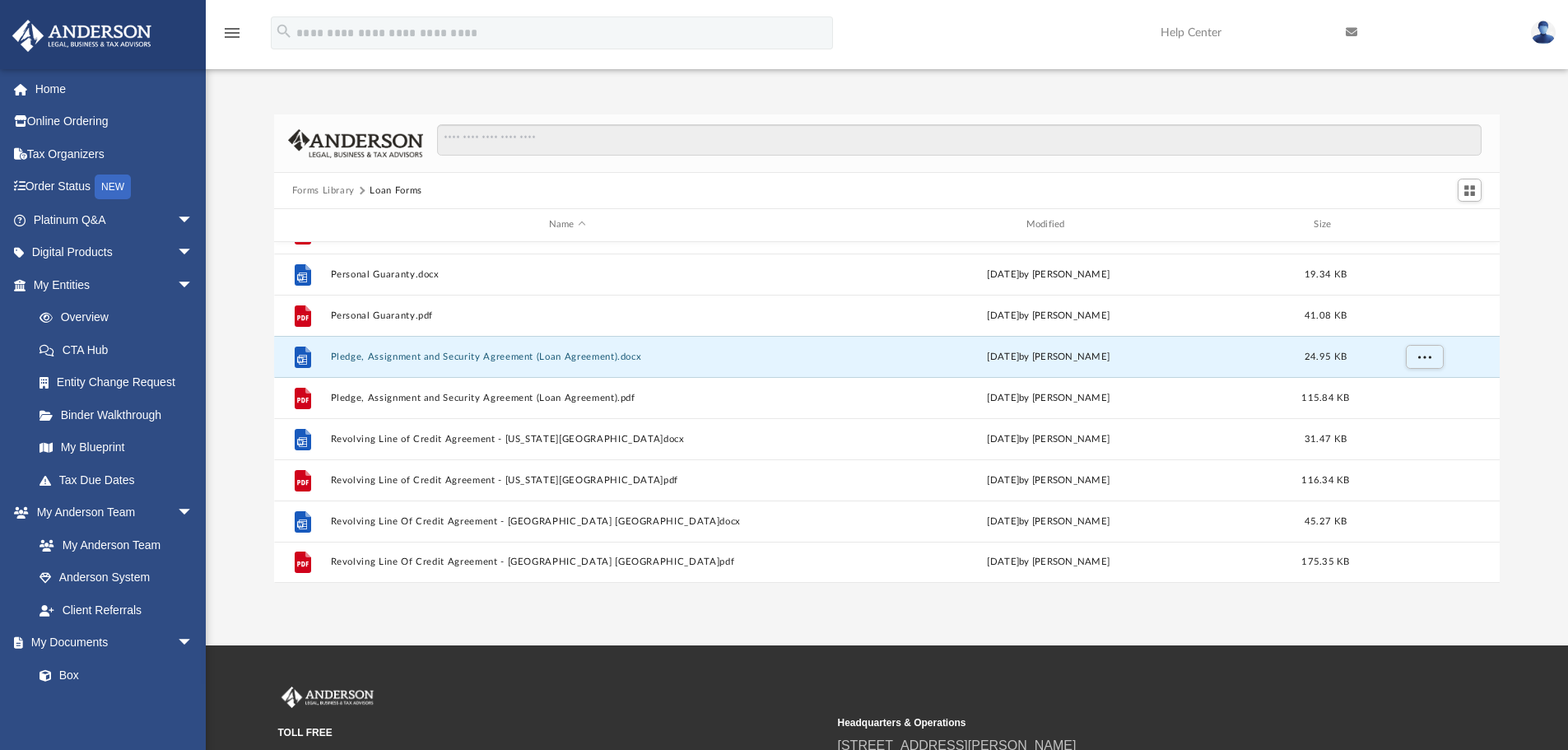
click at [335, 189] on button "Forms Library" at bounding box center [323, 191] width 63 height 15
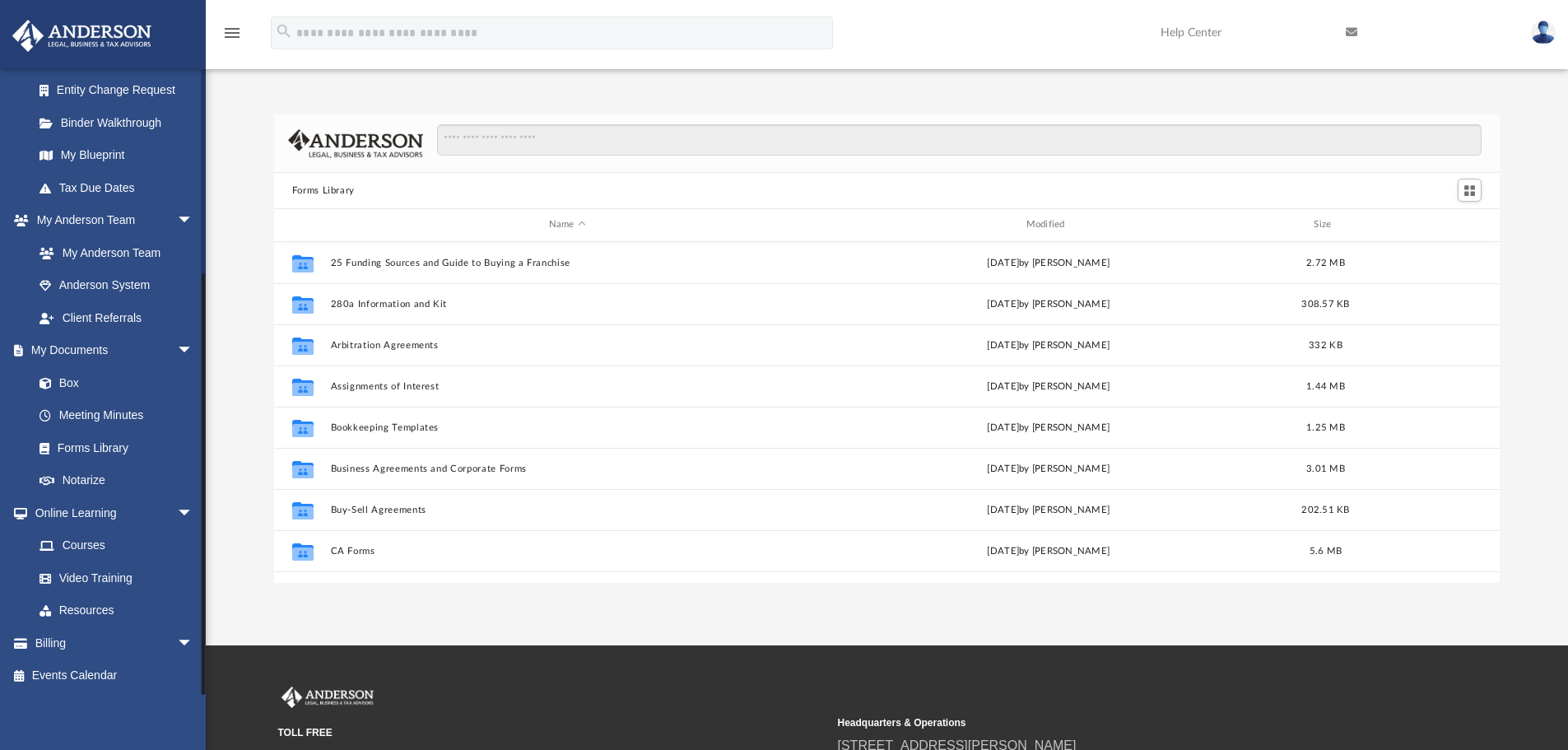
scroll to position [293, 0]
click at [78, 608] on link "Resources" at bounding box center [120, 610] width 195 height 33
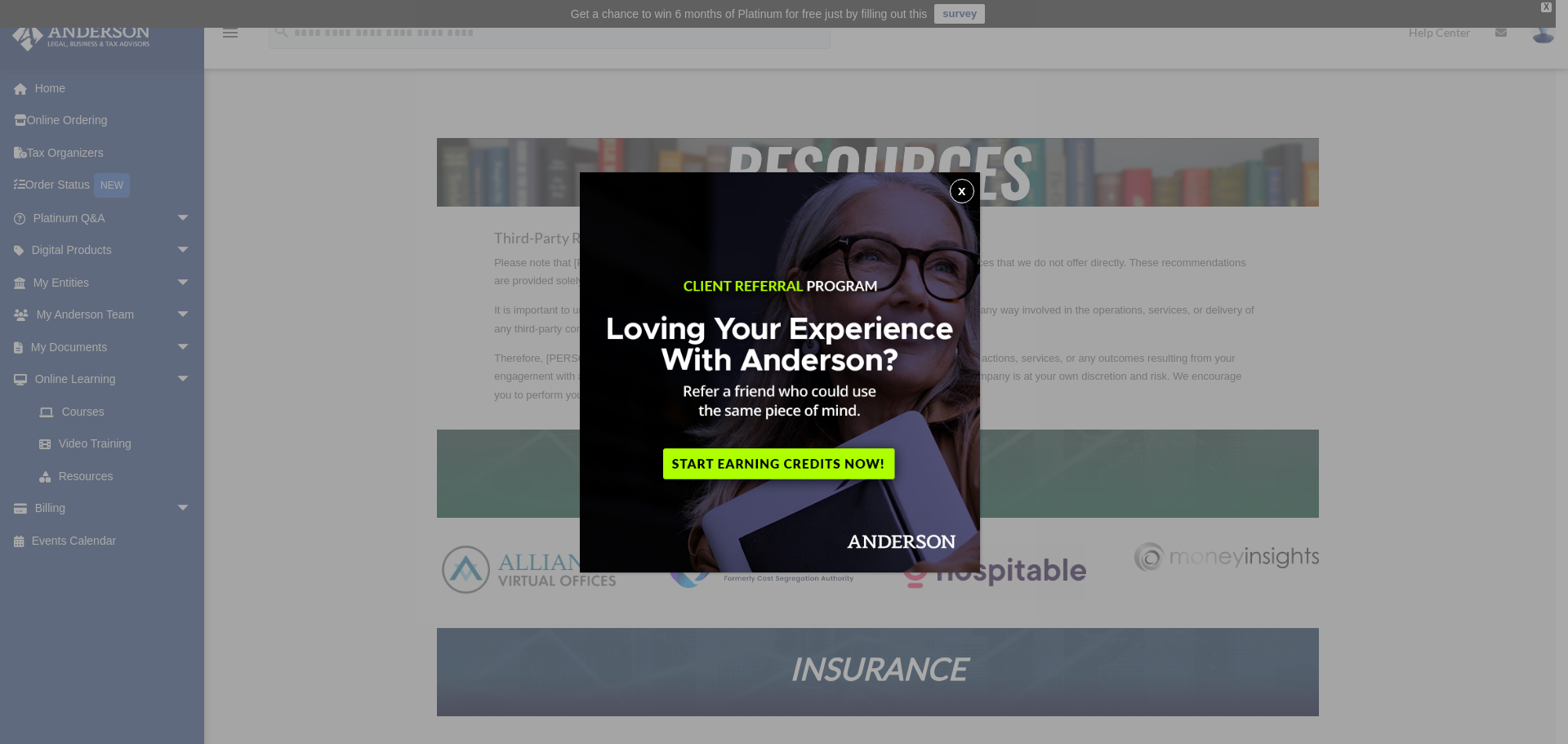
click at [970, 191] on button "x" at bounding box center [961, 191] width 24 height 24
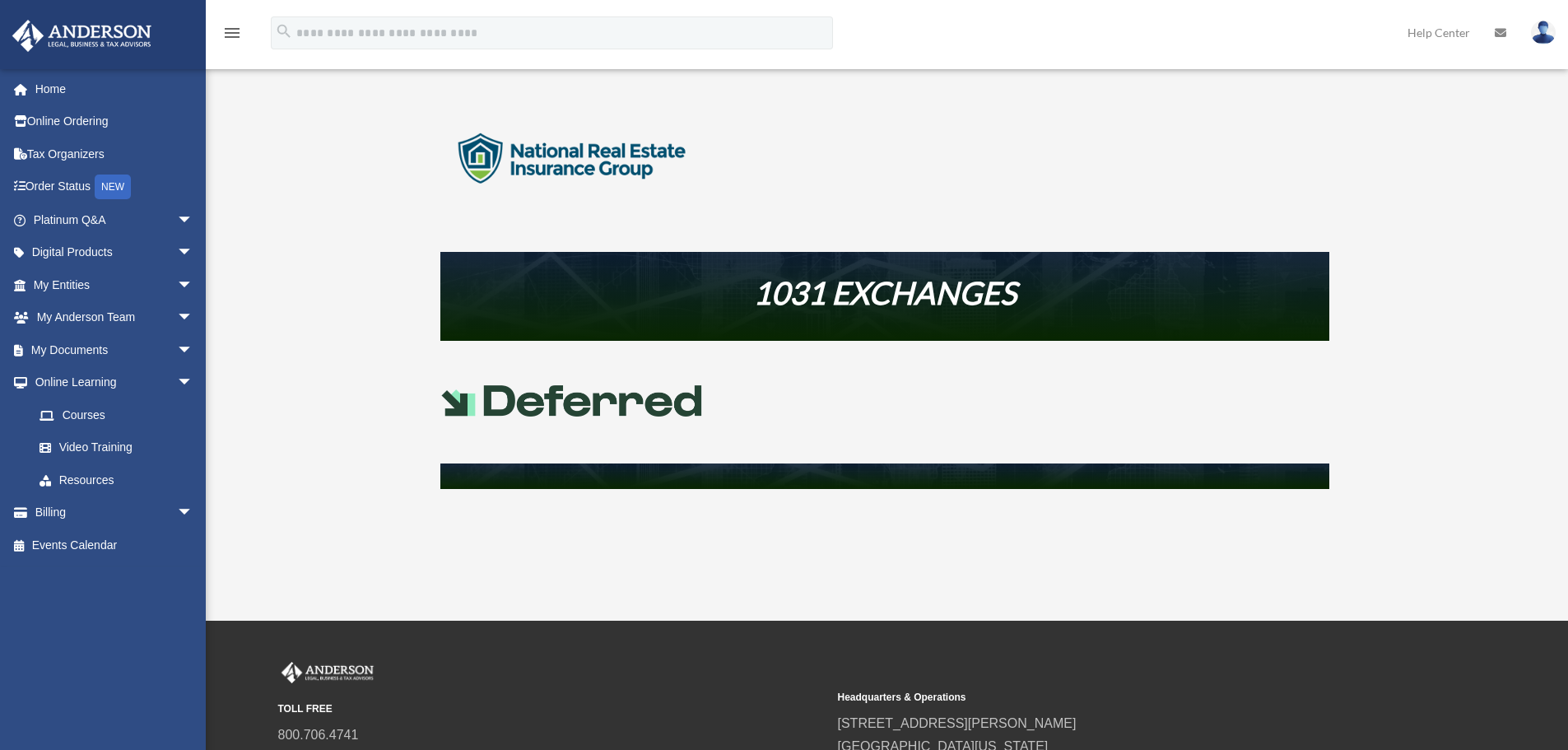
scroll to position [659, 0]
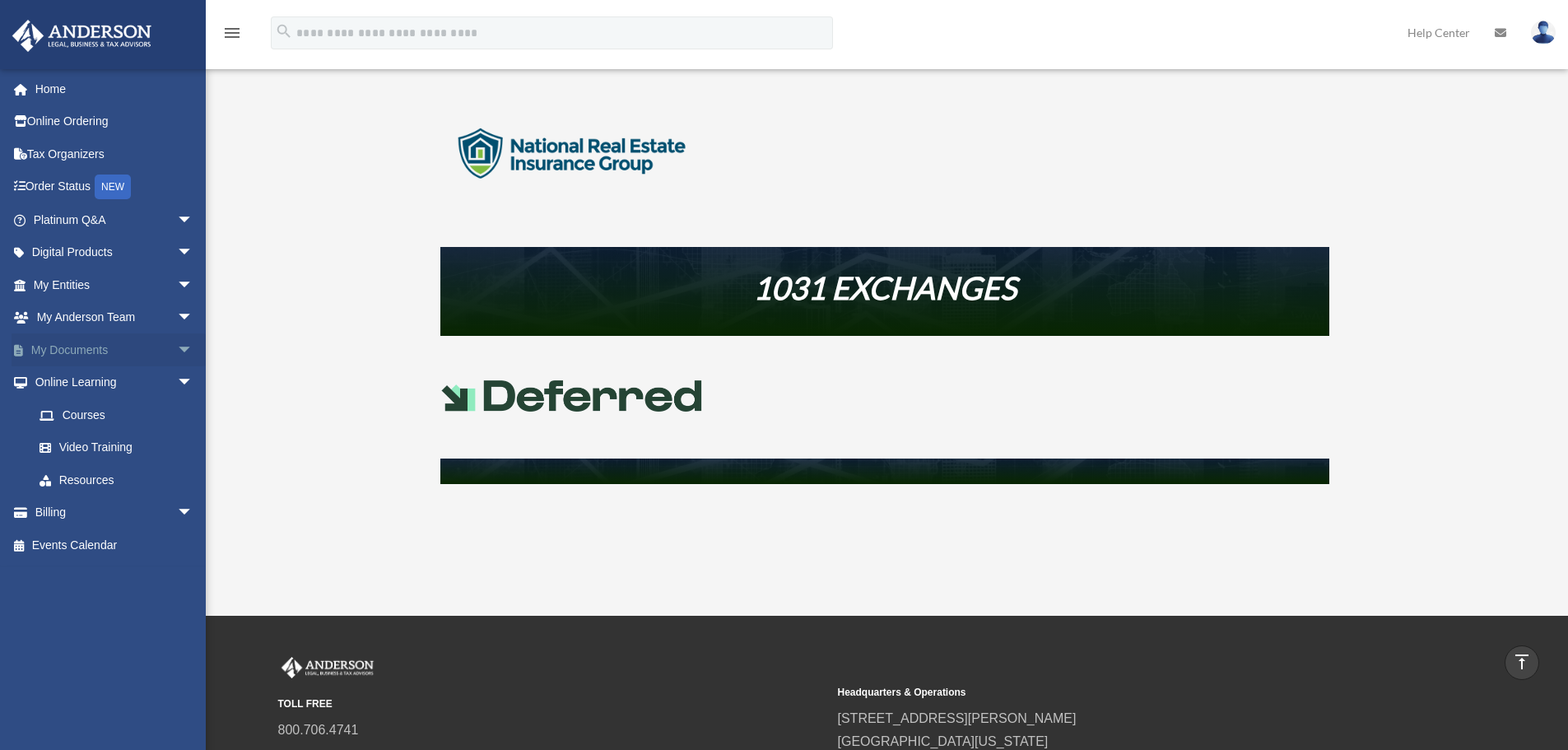
click at [177, 349] on span "arrow_drop_down" at bounding box center [193, 350] width 33 height 34
click at [95, 481] on link "Notarize" at bounding box center [120, 480] width 195 height 33
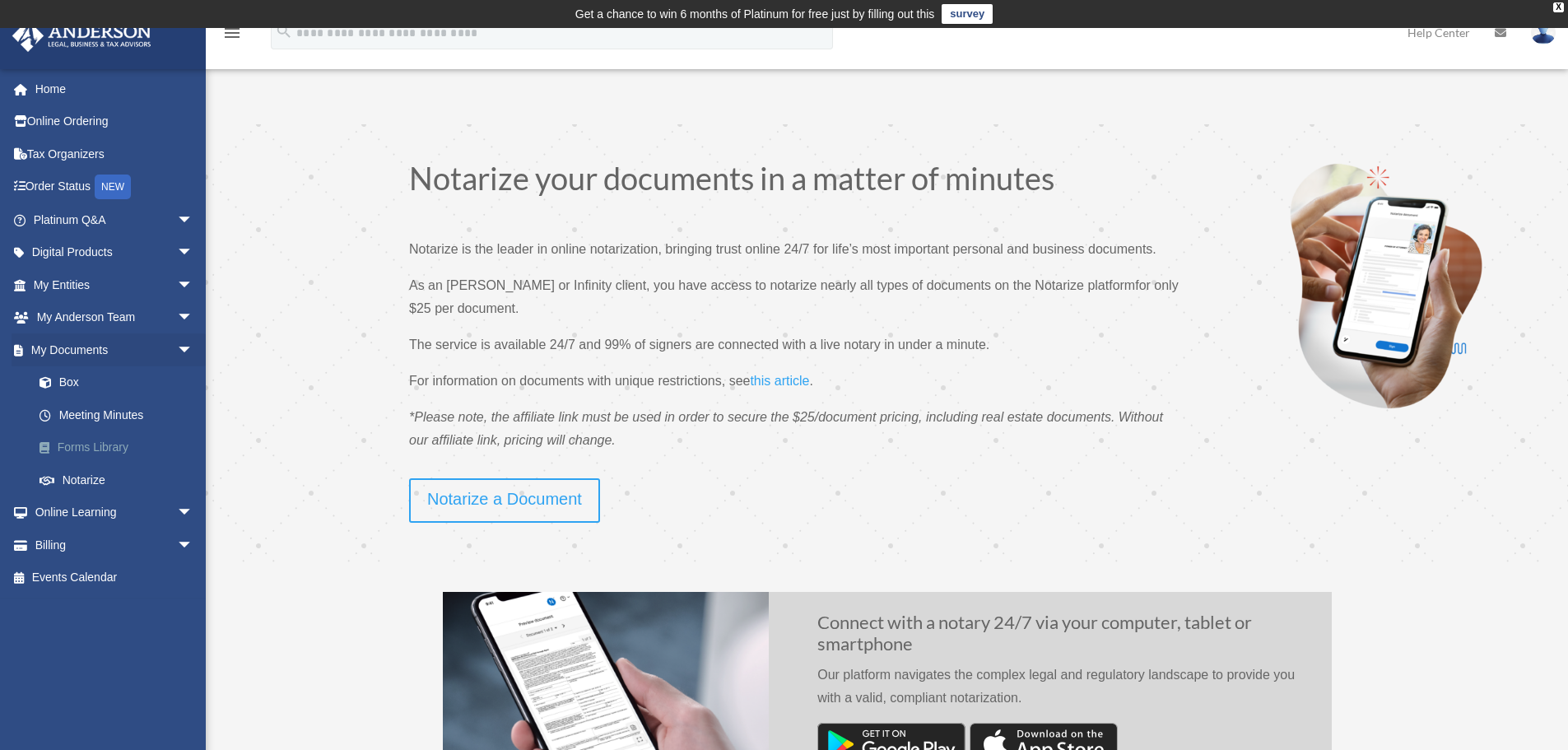
click at [99, 445] on link "Forms Library" at bounding box center [120, 448] width 195 height 33
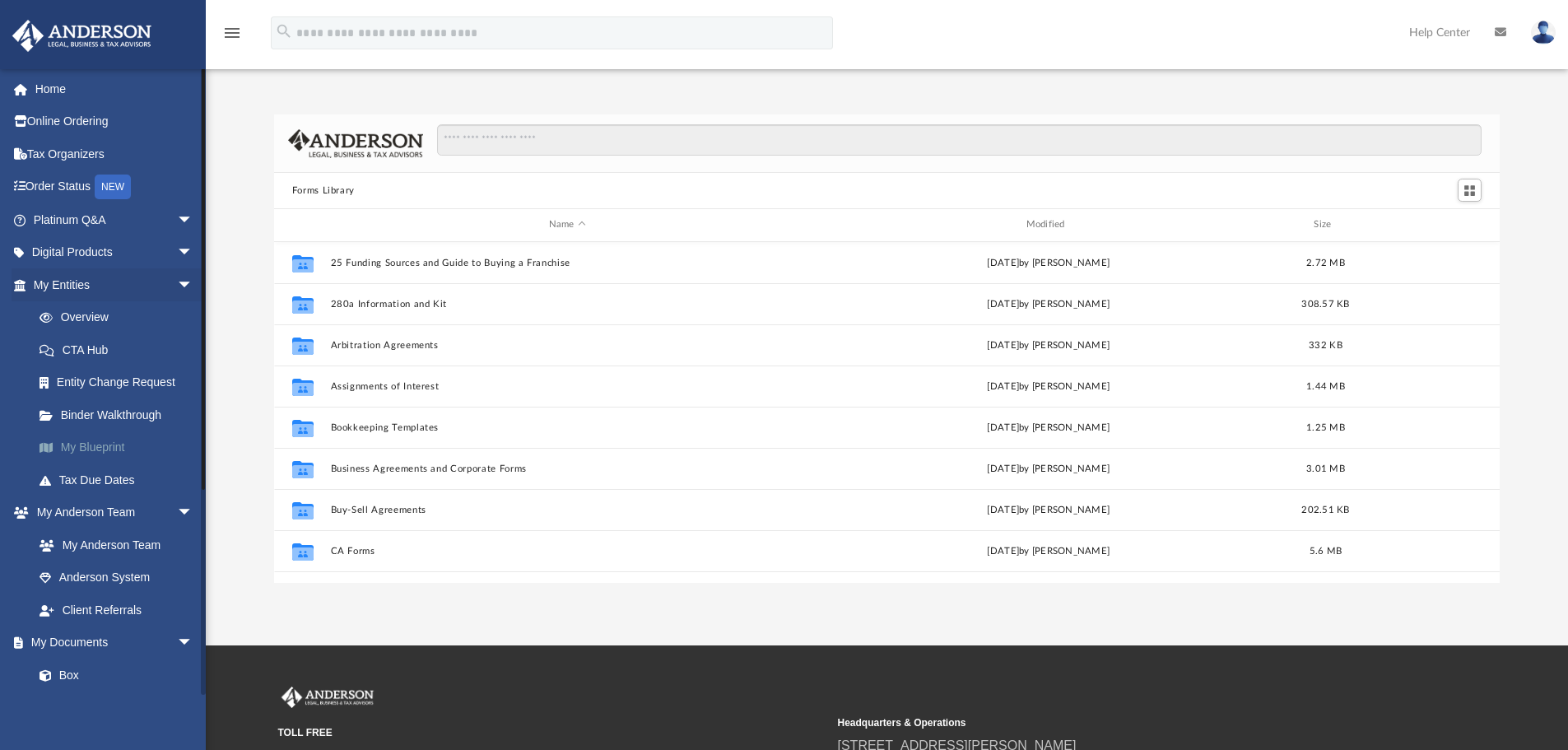
scroll to position [362, 1213]
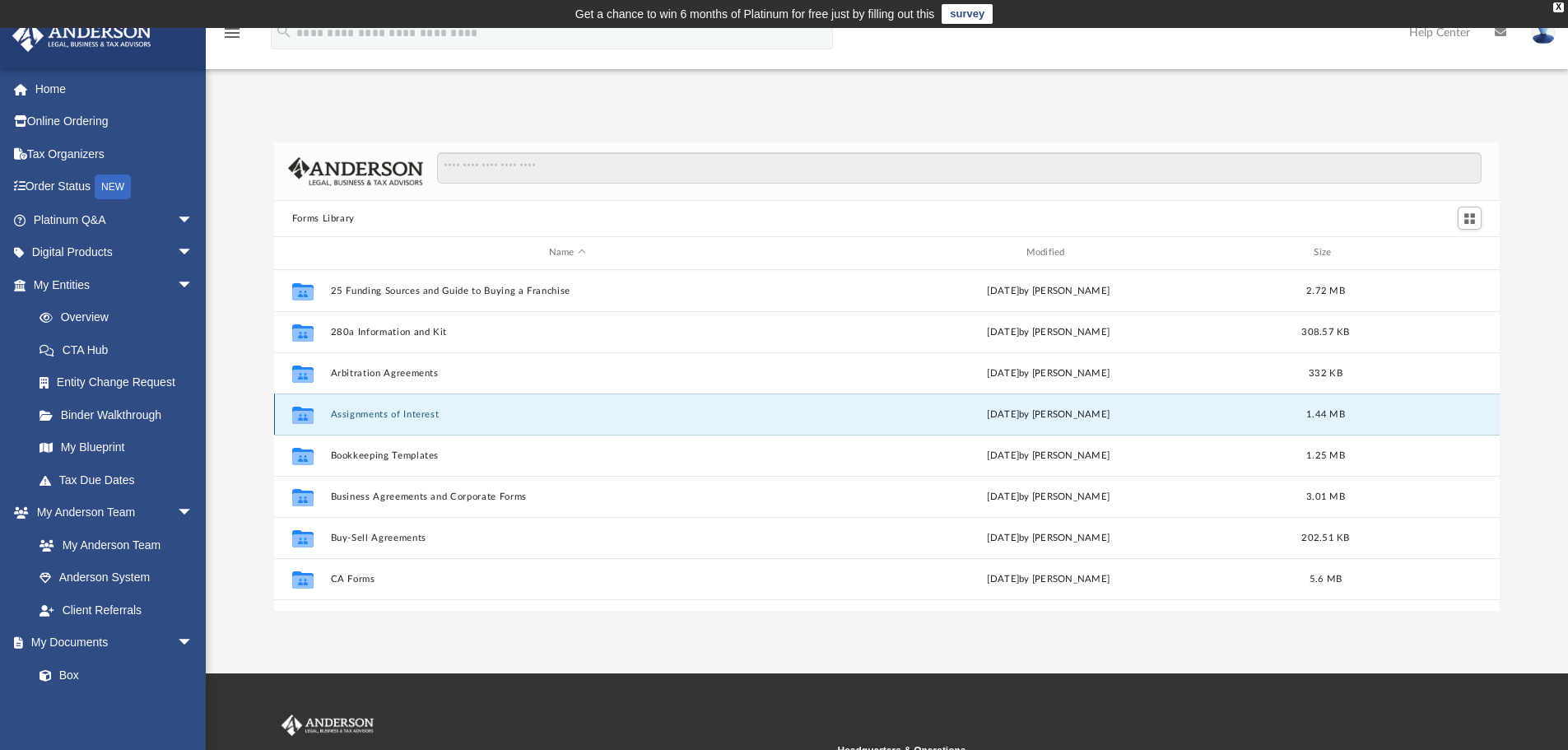
click at [401, 417] on button "Assignments of Interest" at bounding box center [567, 415] width 474 height 11
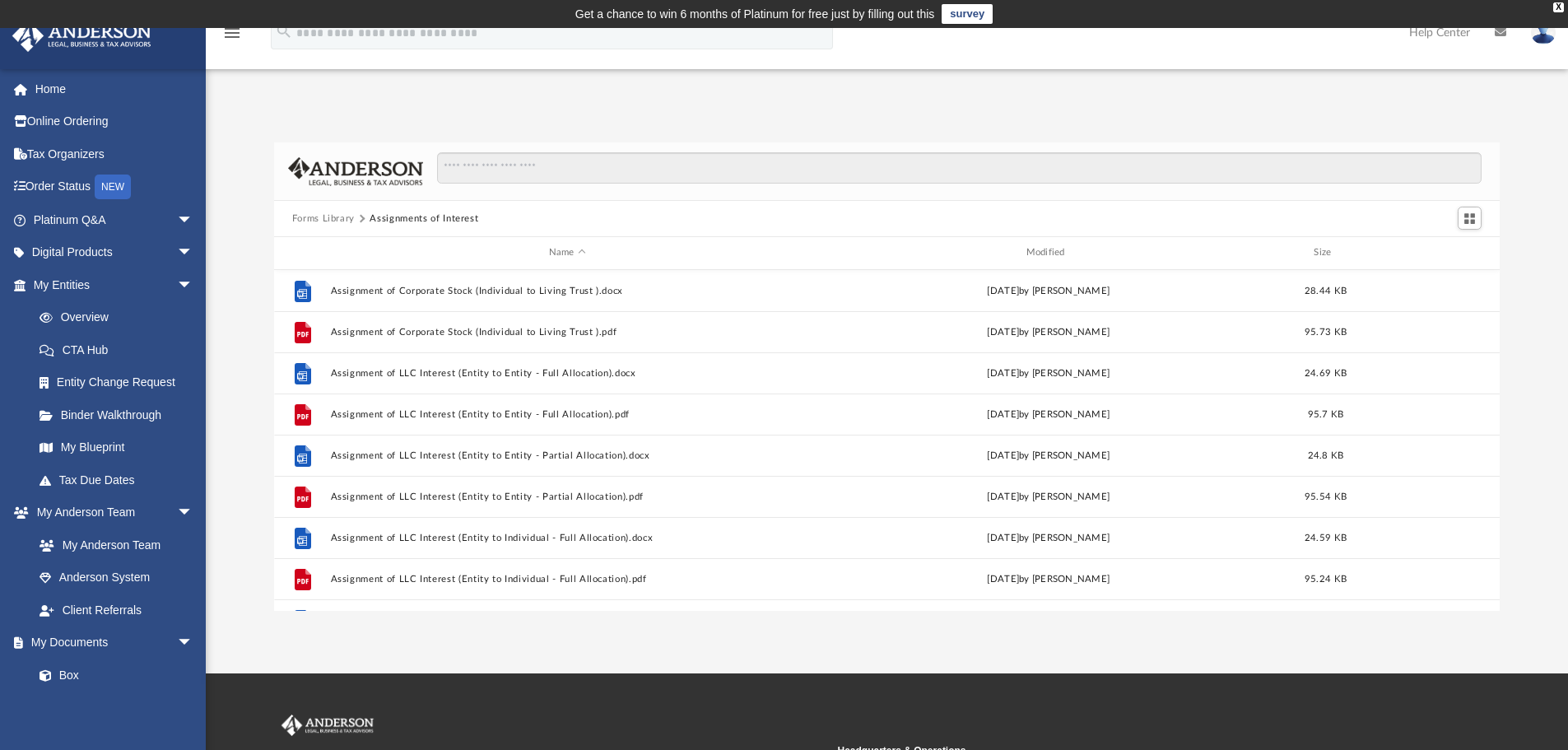
click at [326, 218] on button "Forms Library" at bounding box center [323, 218] width 63 height 15
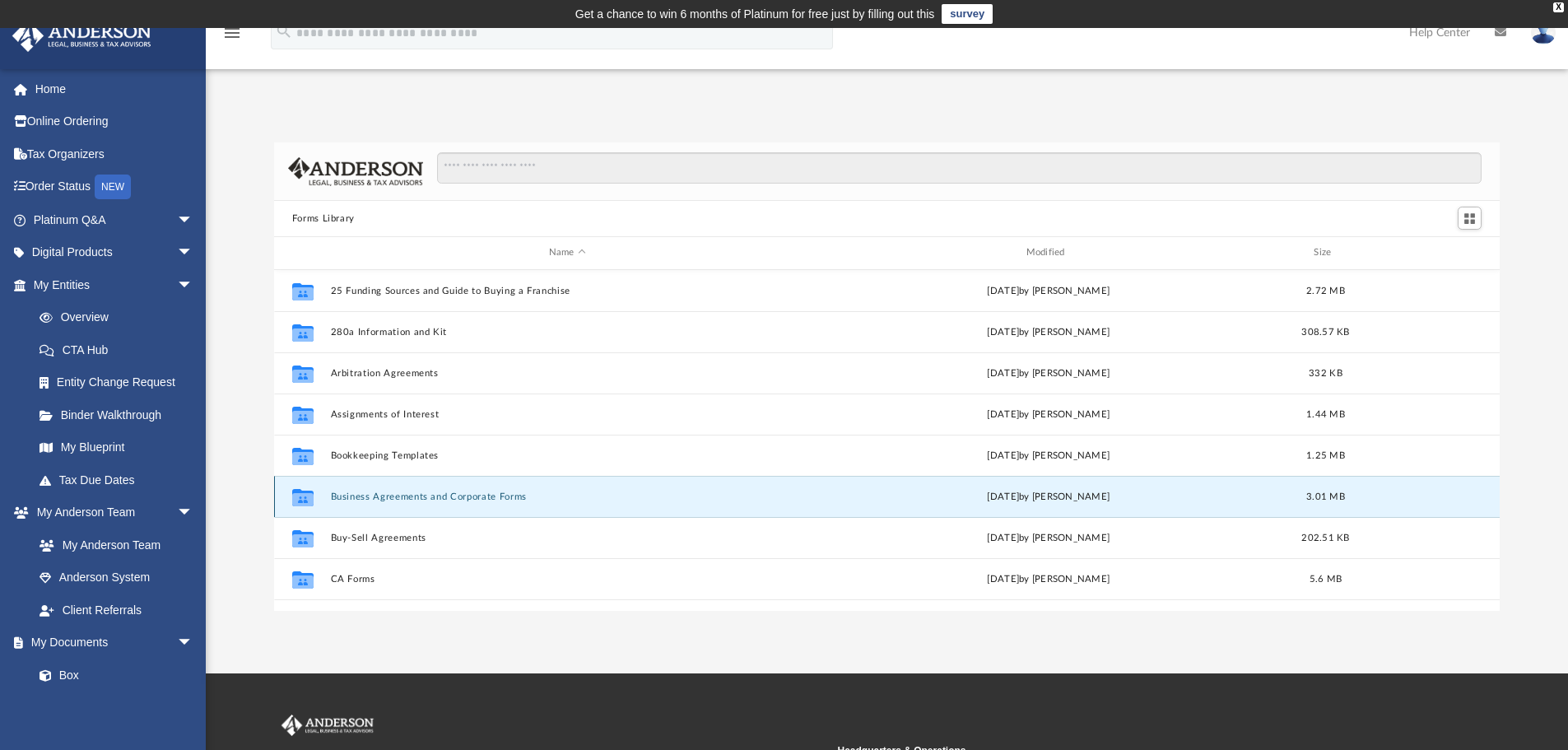
click at [428, 495] on button "Business Agreements and Corporate Forms" at bounding box center [567, 497] width 474 height 11
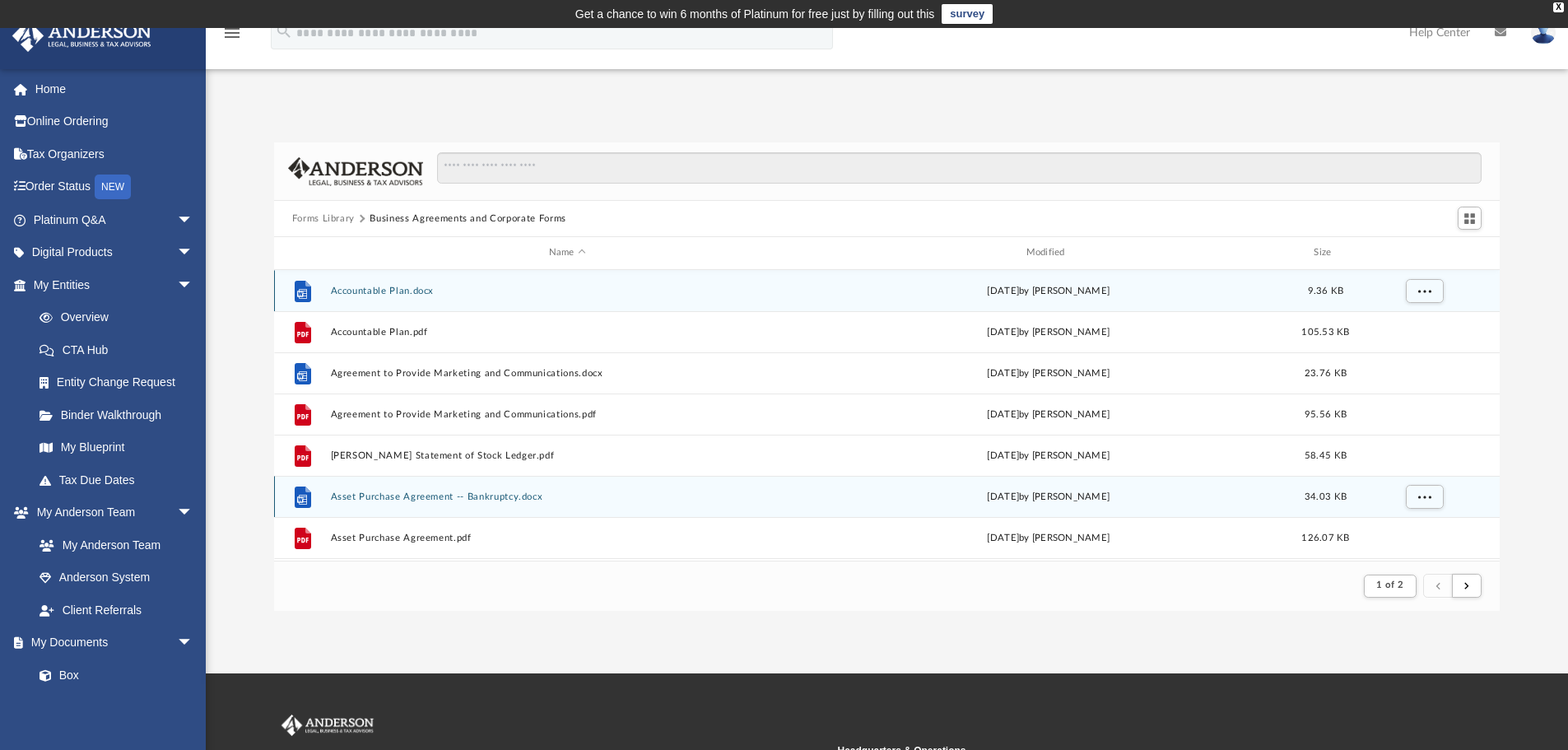
scroll to position [311, 1213]
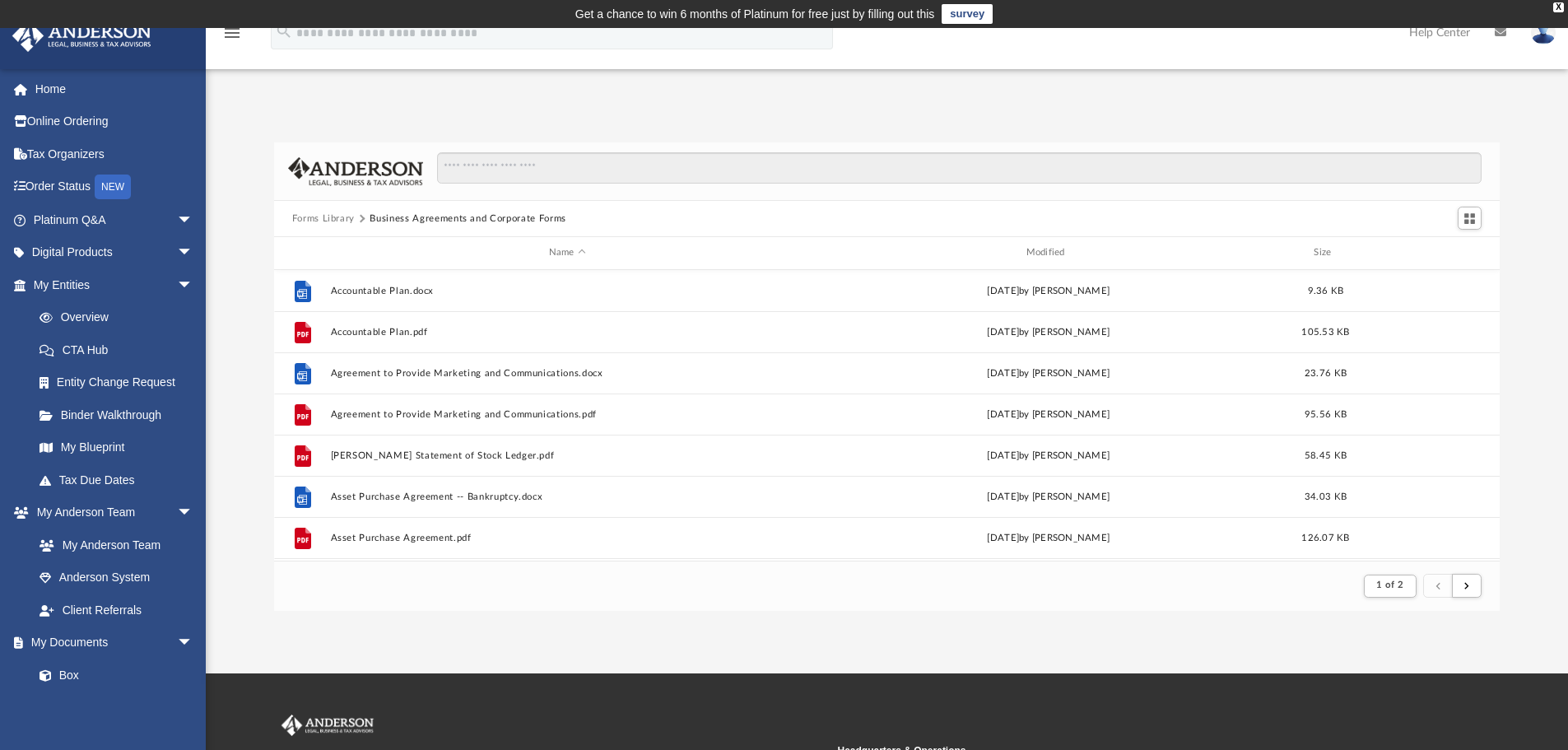
click at [312, 221] on button "Forms Library" at bounding box center [323, 218] width 63 height 15
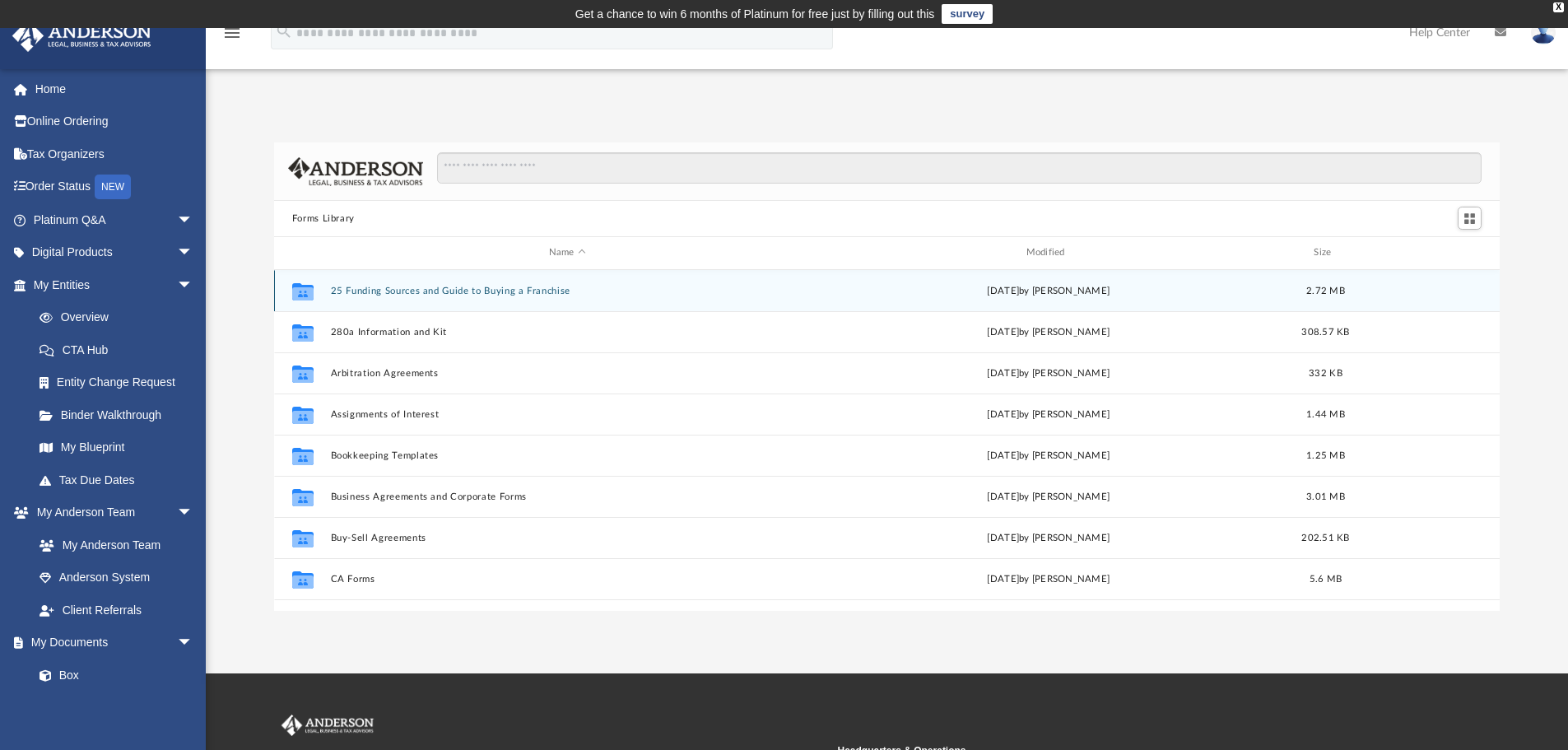
scroll to position [362, 1213]
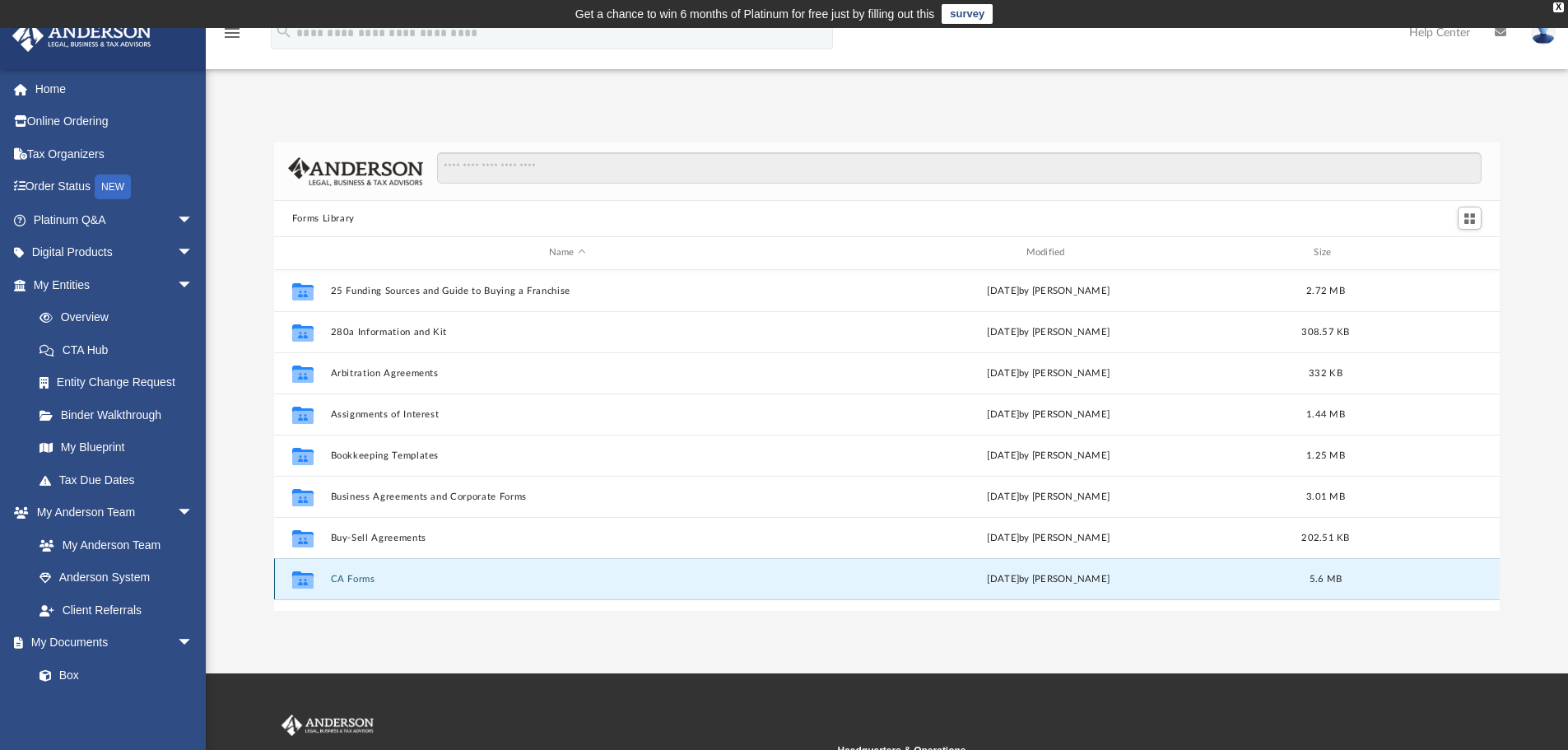
click at [345, 579] on button "CA Forms" at bounding box center [567, 579] width 474 height 11
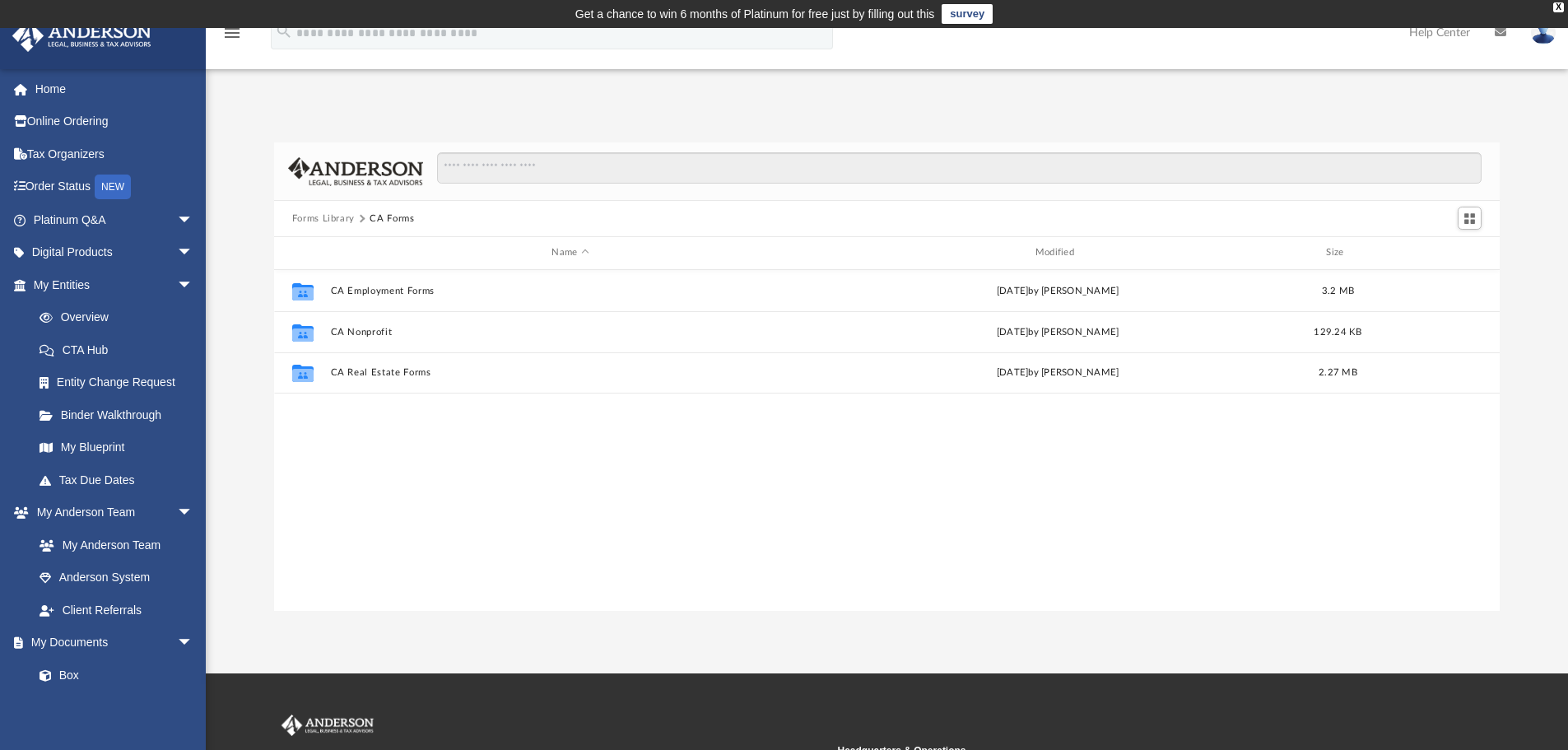
click at [323, 220] on button "Forms Library" at bounding box center [323, 218] width 63 height 15
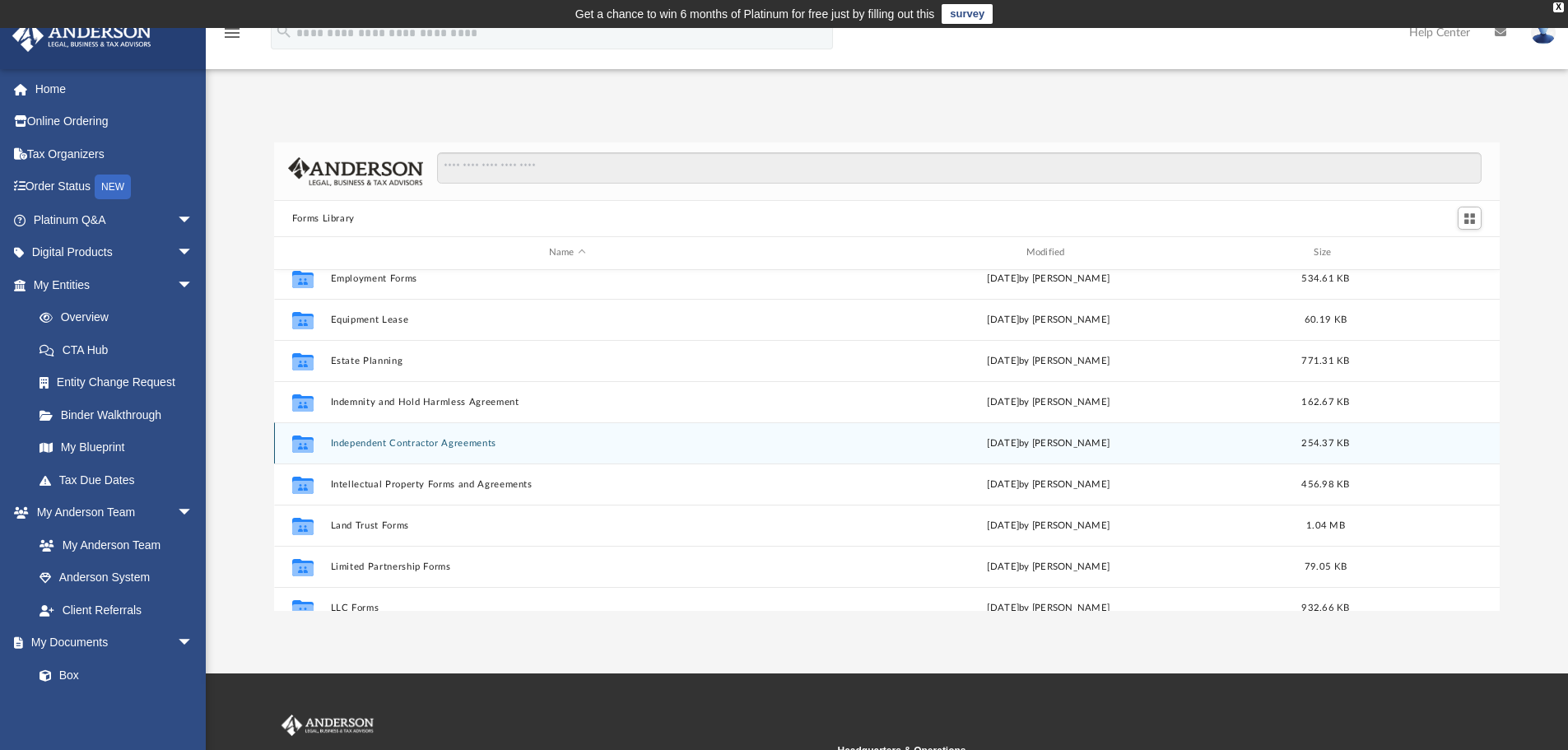
scroll to position [494, 0]
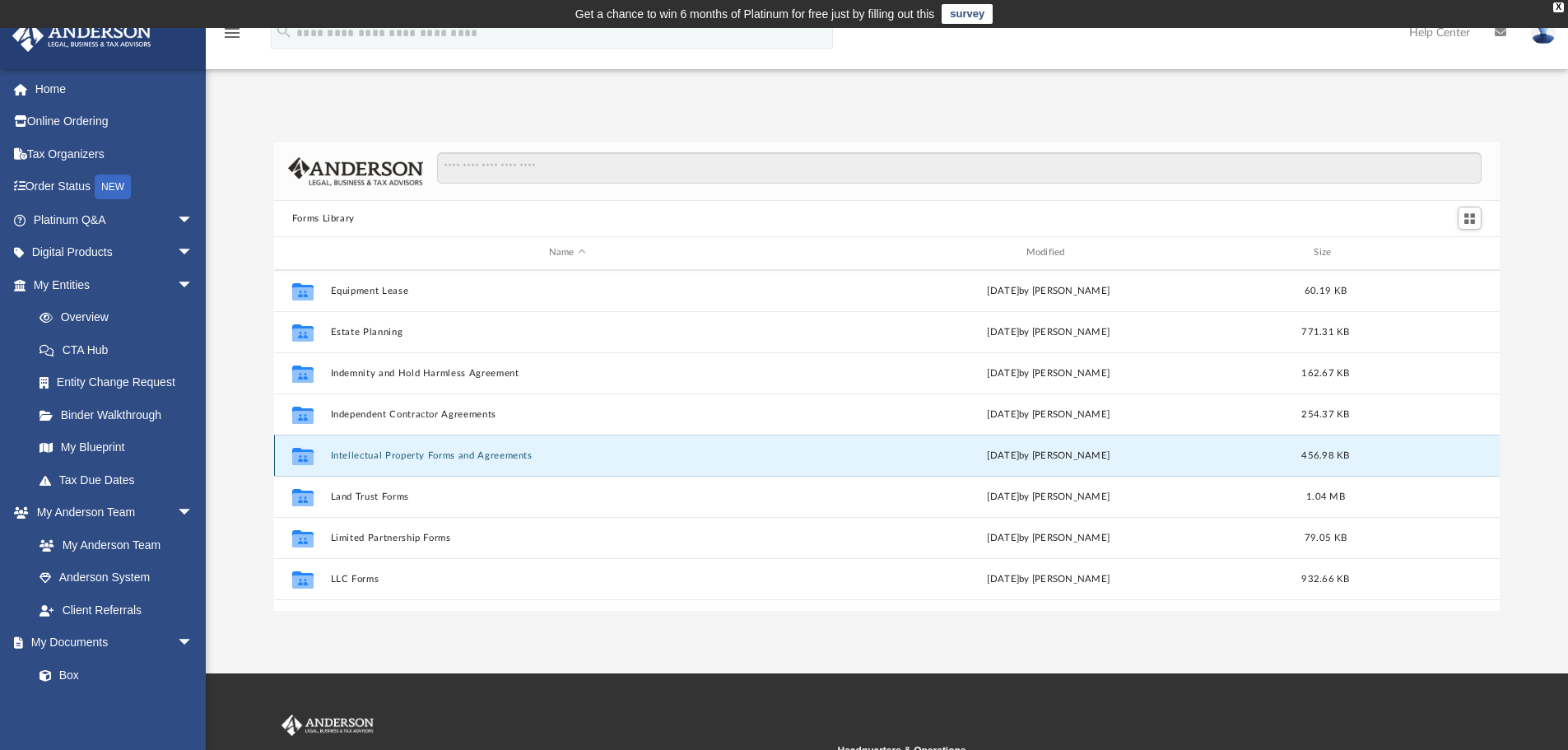
click at [410, 457] on button "Intellectual Property Forms and Agreements" at bounding box center [567, 456] width 474 height 11
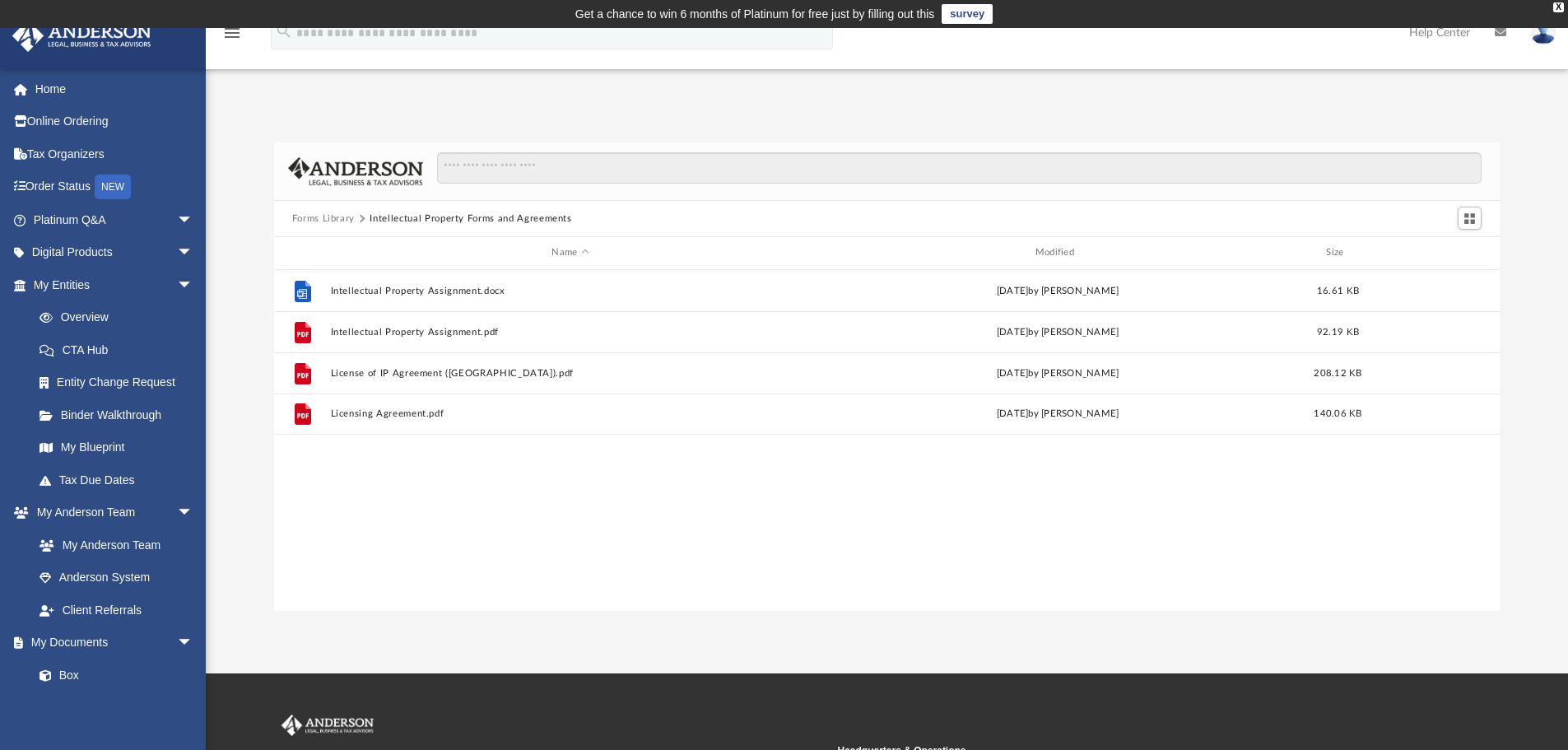
click at [331, 217] on button "Forms Library" at bounding box center [323, 218] width 63 height 15
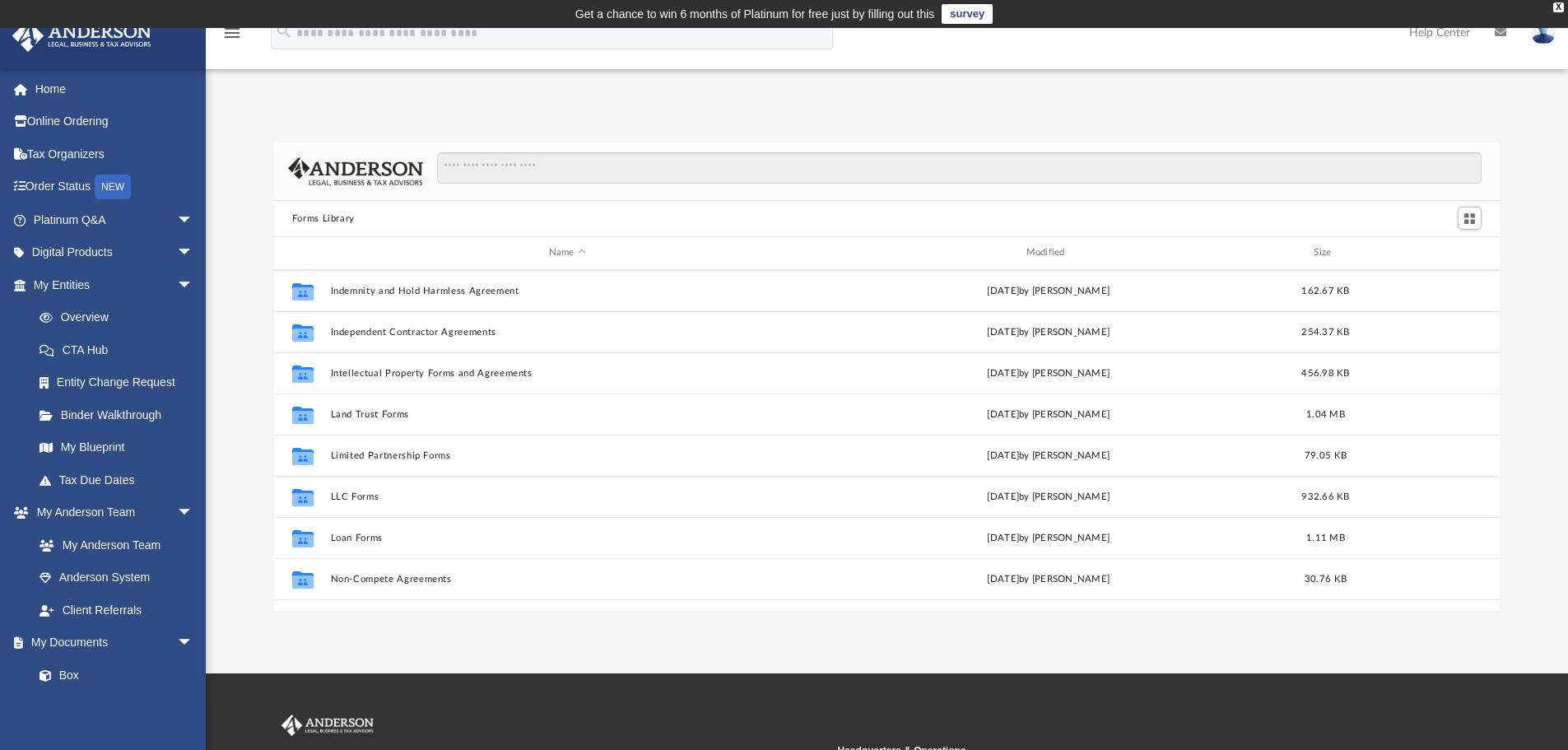
scroll to position [659, 0]
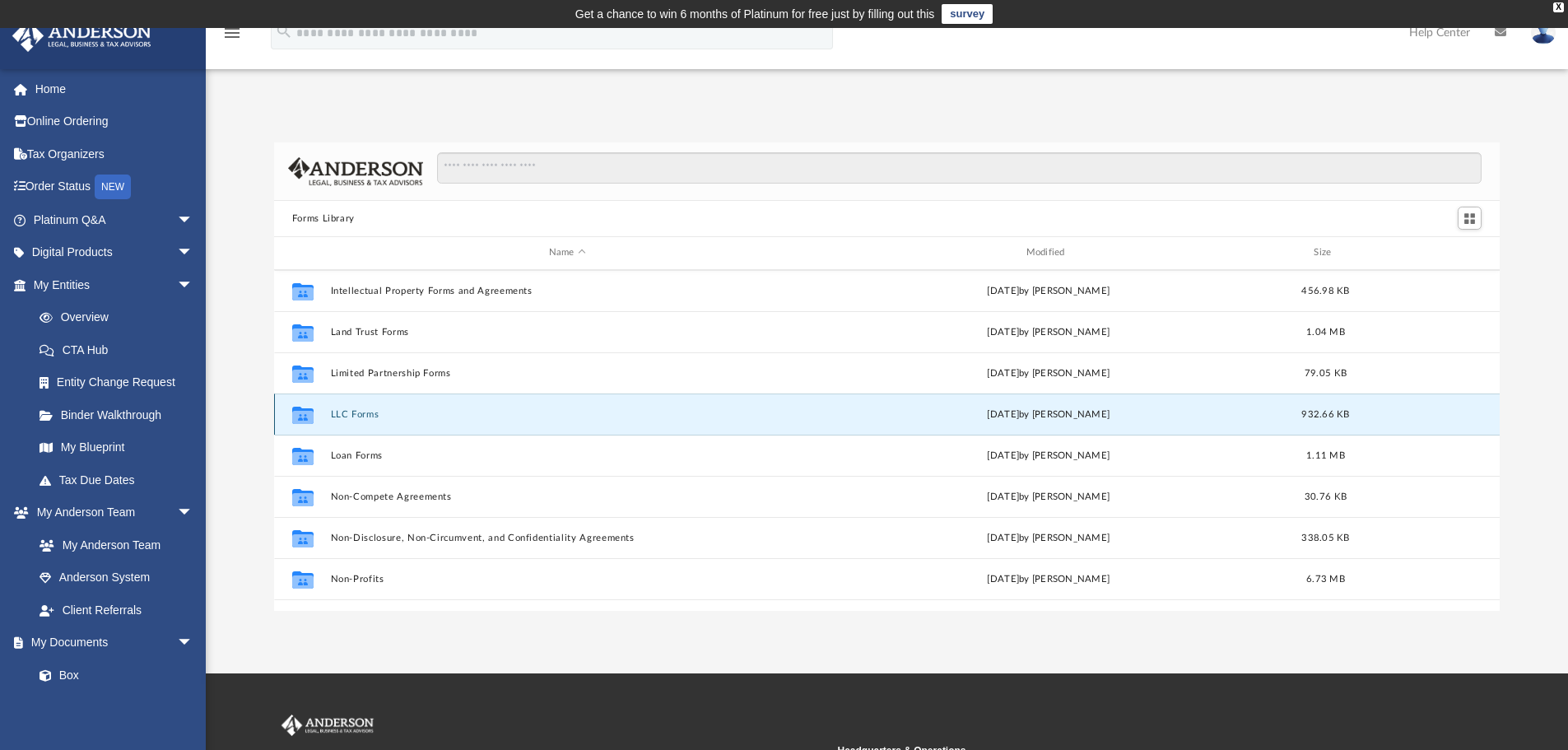
click at [349, 411] on button "LLC Forms" at bounding box center [567, 415] width 474 height 11
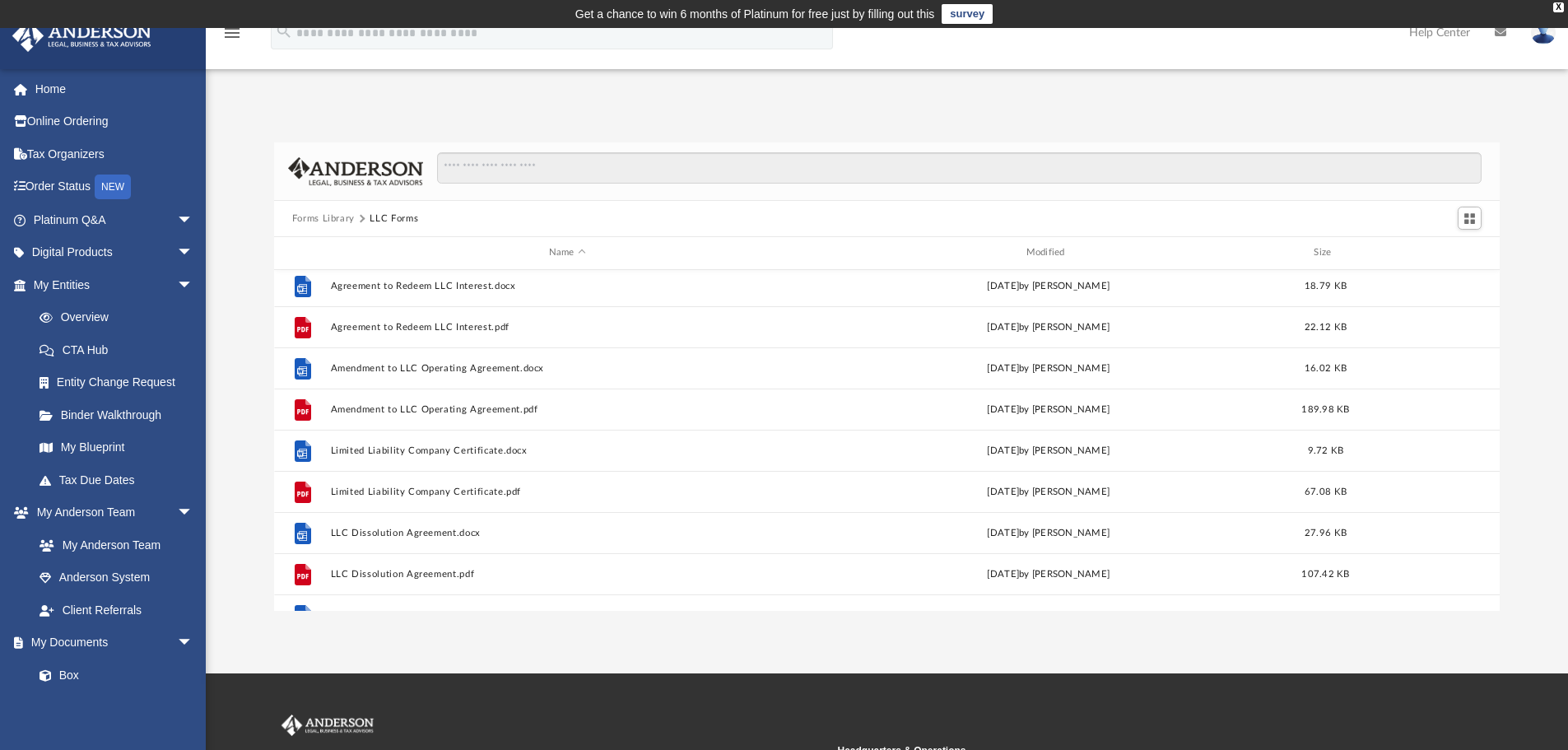
scroll to position [0, 0]
click at [329, 219] on button "Forms Library" at bounding box center [323, 218] width 63 height 15
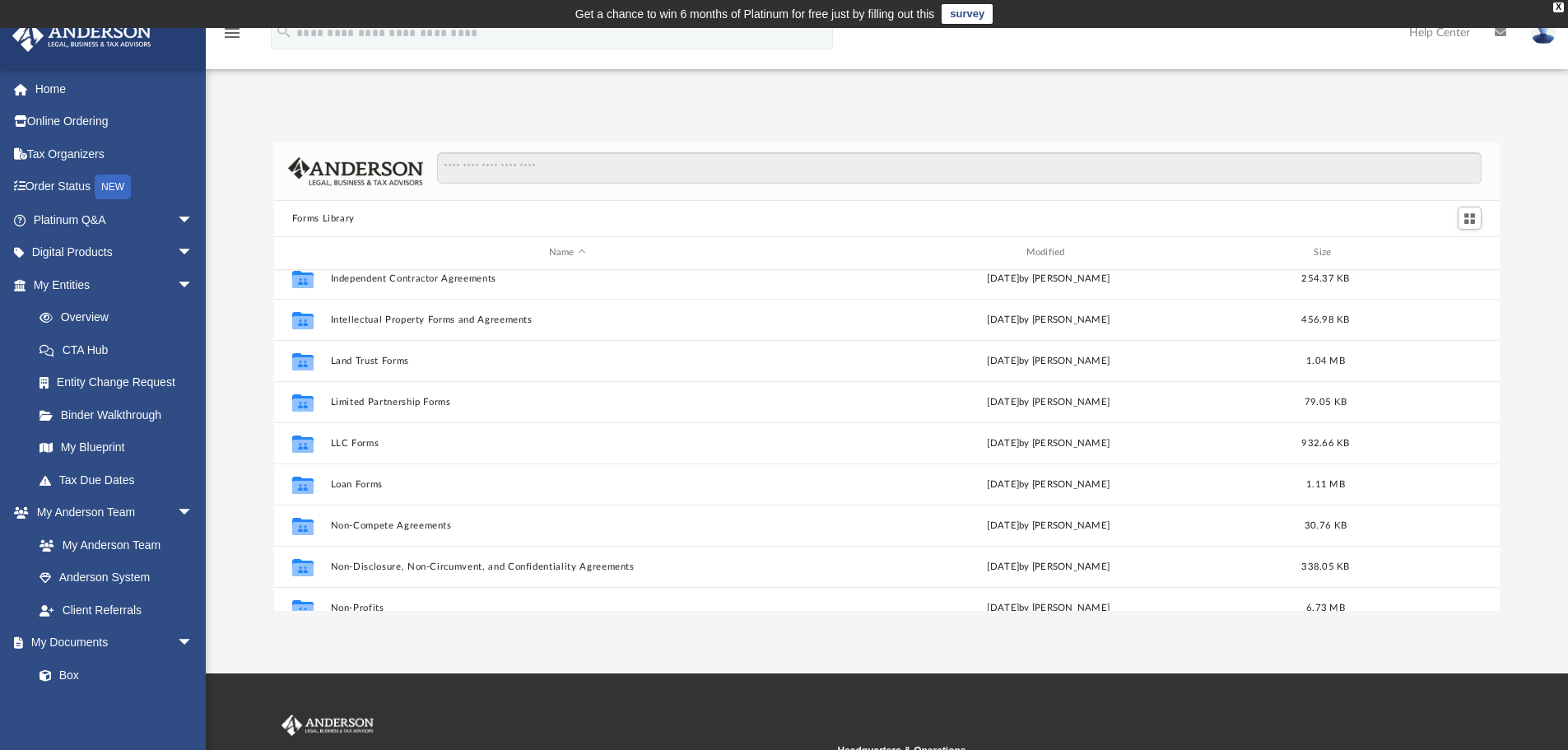
scroll to position [659, 0]
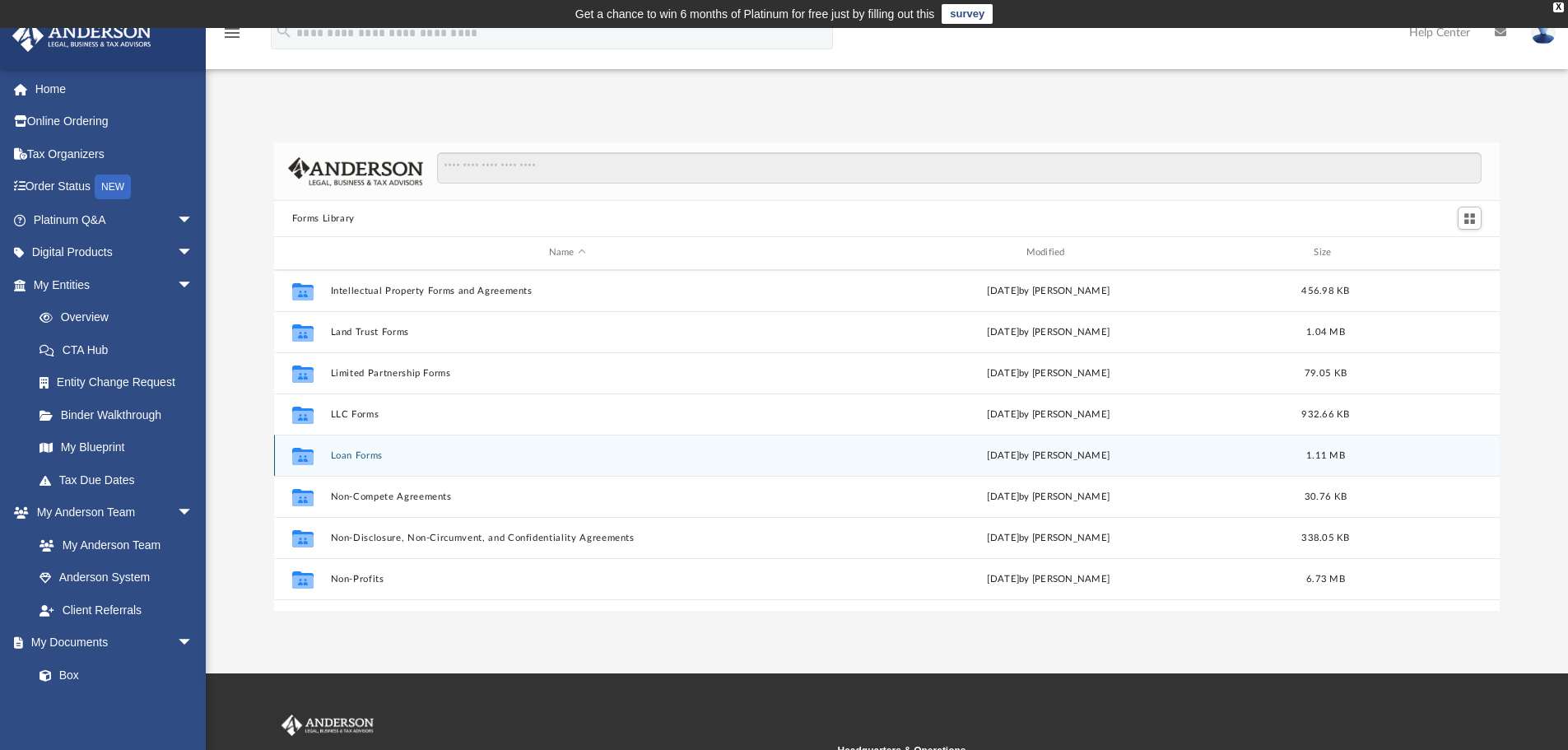
click at [368, 456] on button "Loan Forms" at bounding box center [567, 456] width 474 height 11
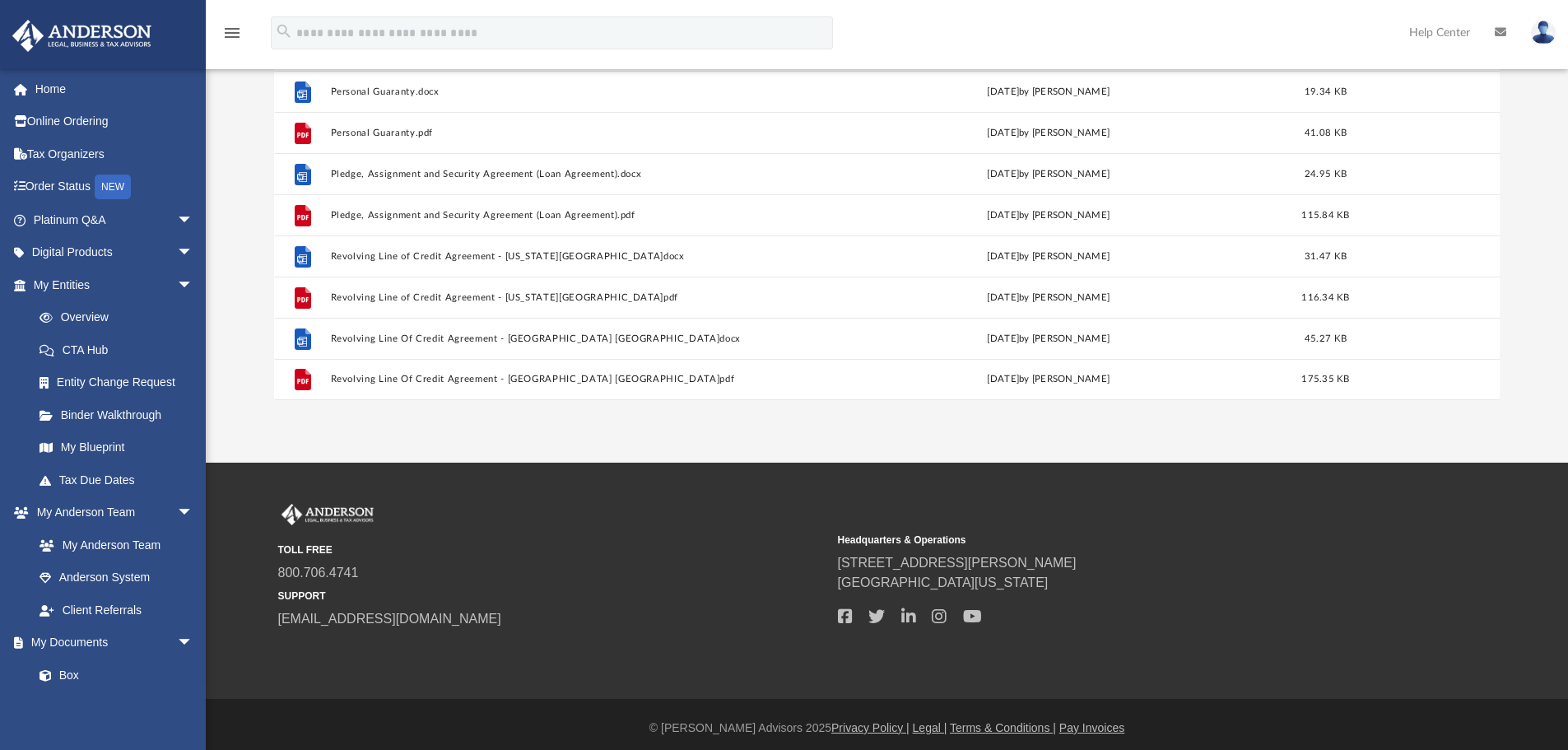
scroll to position [218, 0]
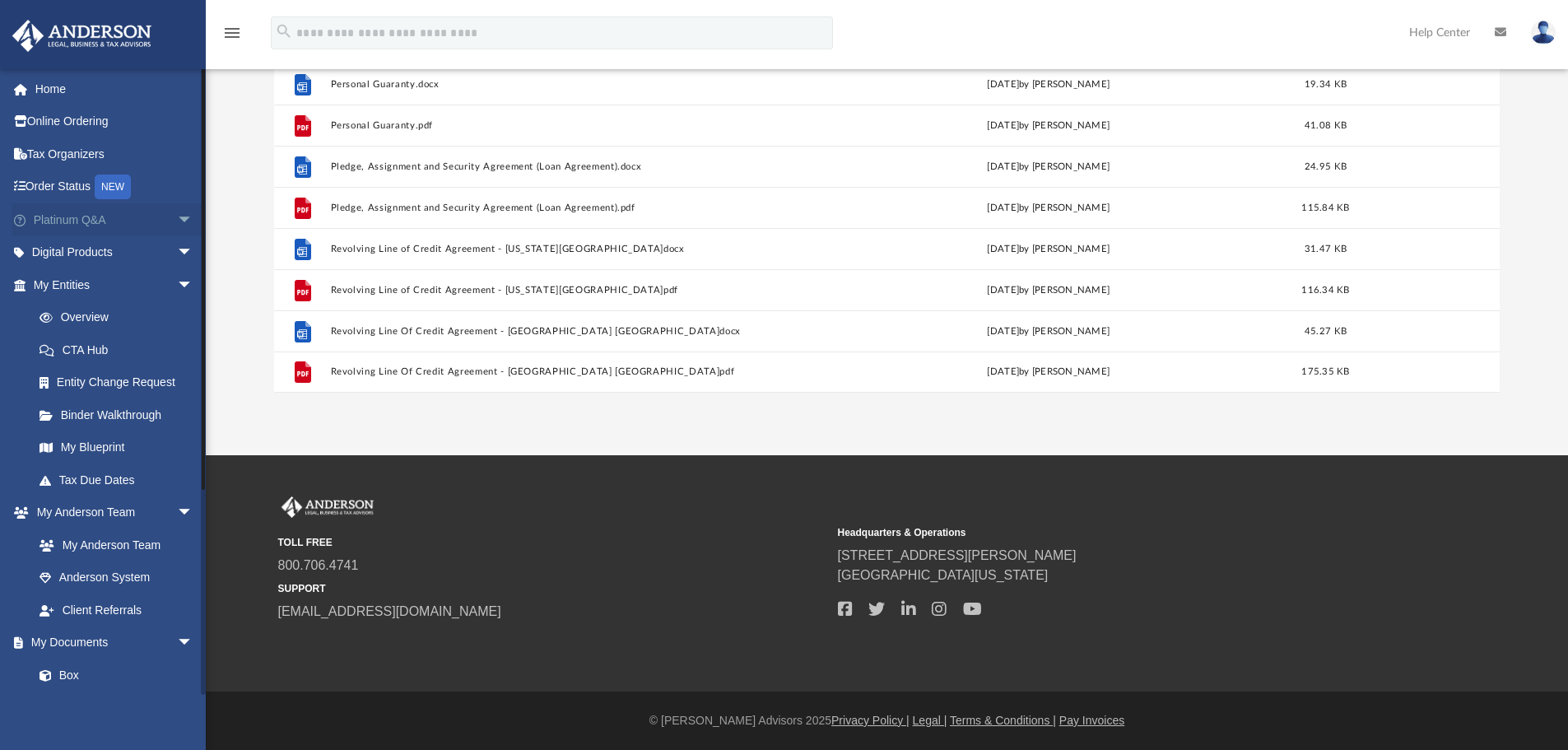
click at [177, 220] on span "arrow_drop_down" at bounding box center [193, 219] width 33 height 34
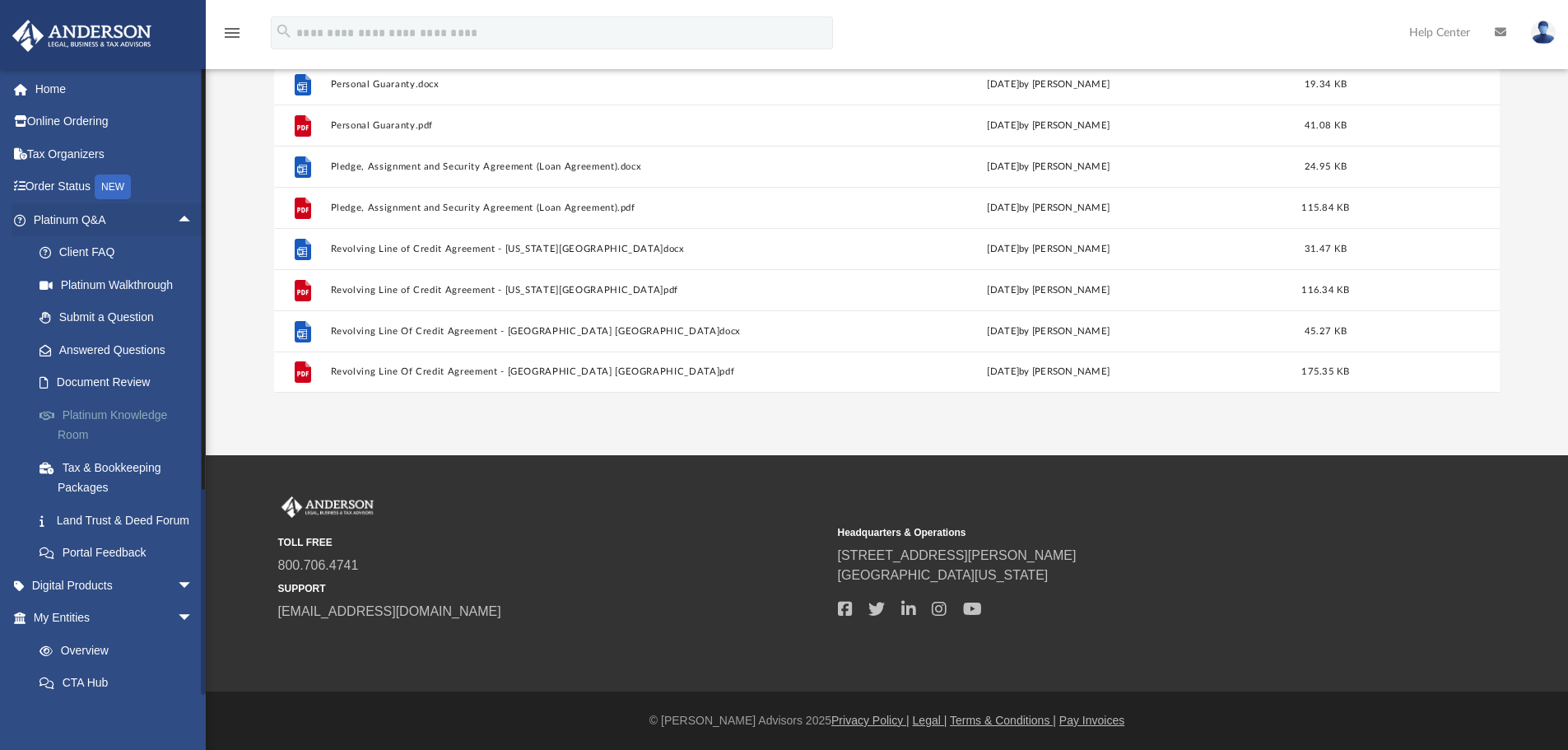
click at [117, 410] on link "Platinum Knowledge Room" at bounding box center [120, 425] width 195 height 53
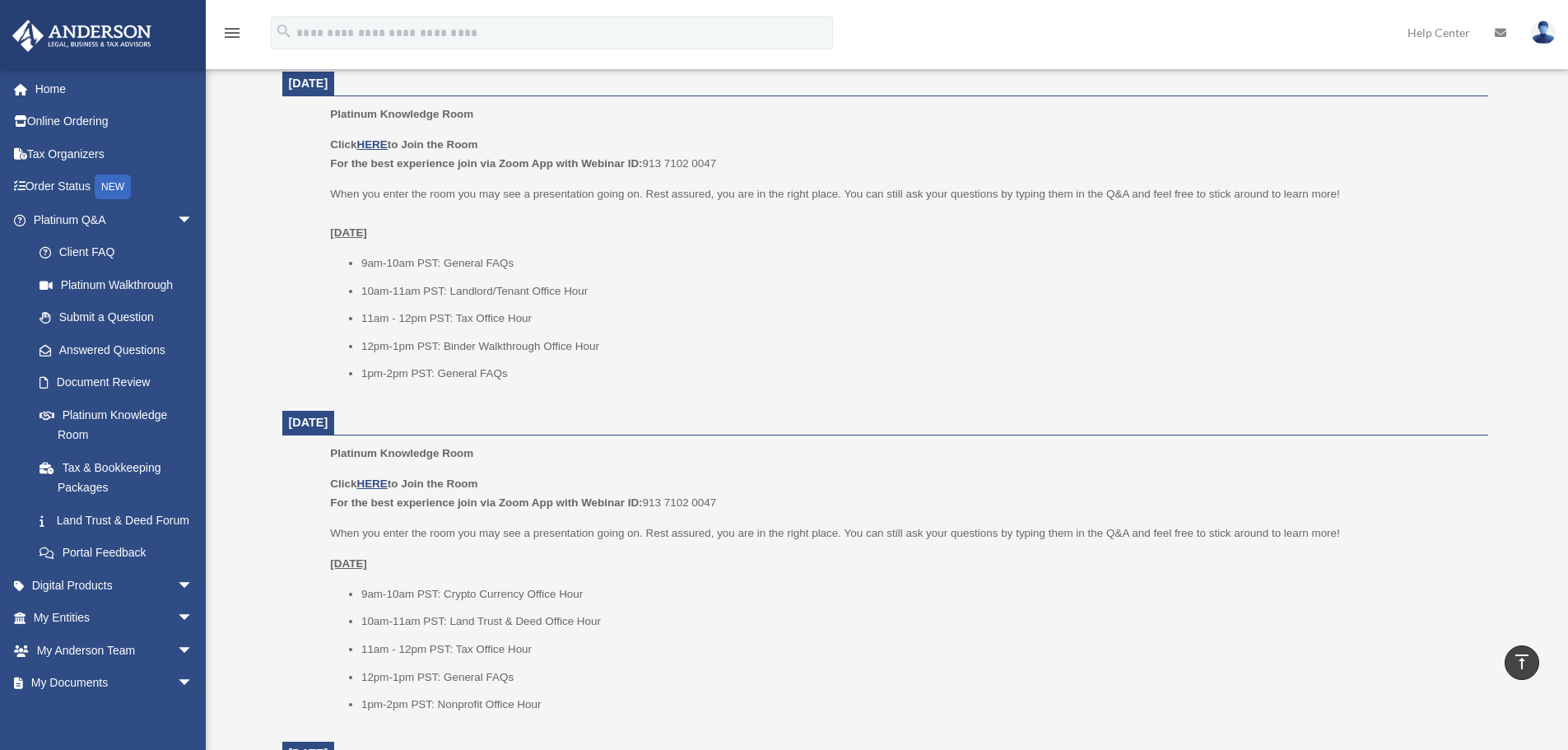
scroll to position [659, 0]
